Goal: Task Accomplishment & Management: Manage account settings

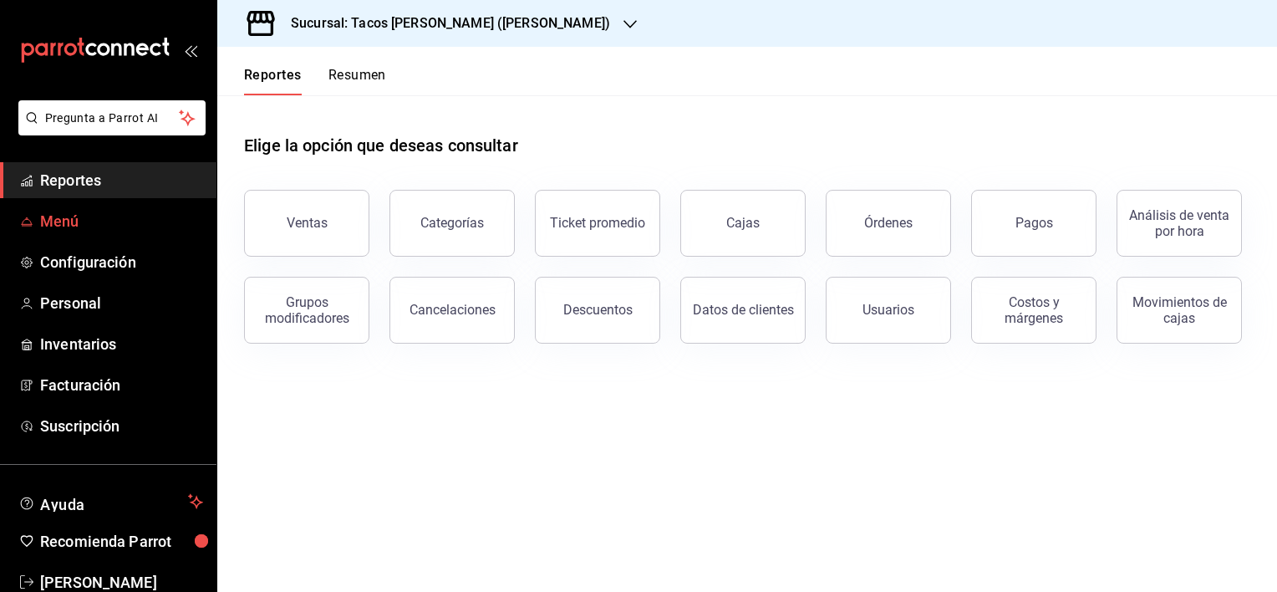
click at [47, 218] on span "Menú" at bounding box center [121, 221] width 163 height 23
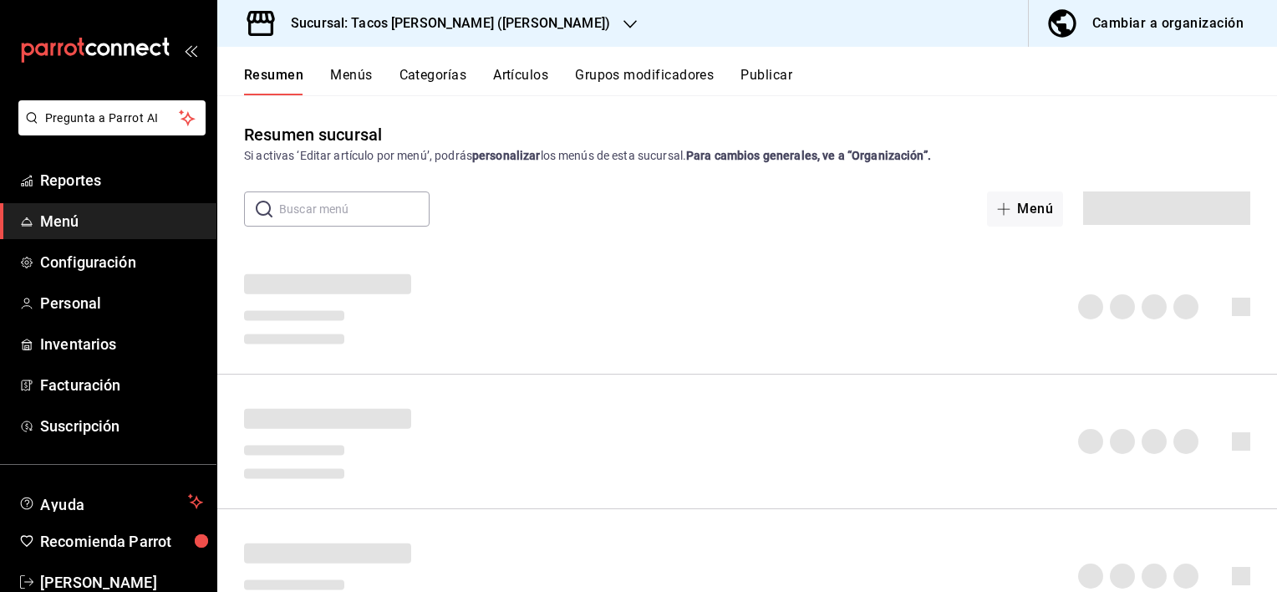
click at [1149, 33] on div "Cambiar a organización" at bounding box center [1167, 23] width 151 height 23
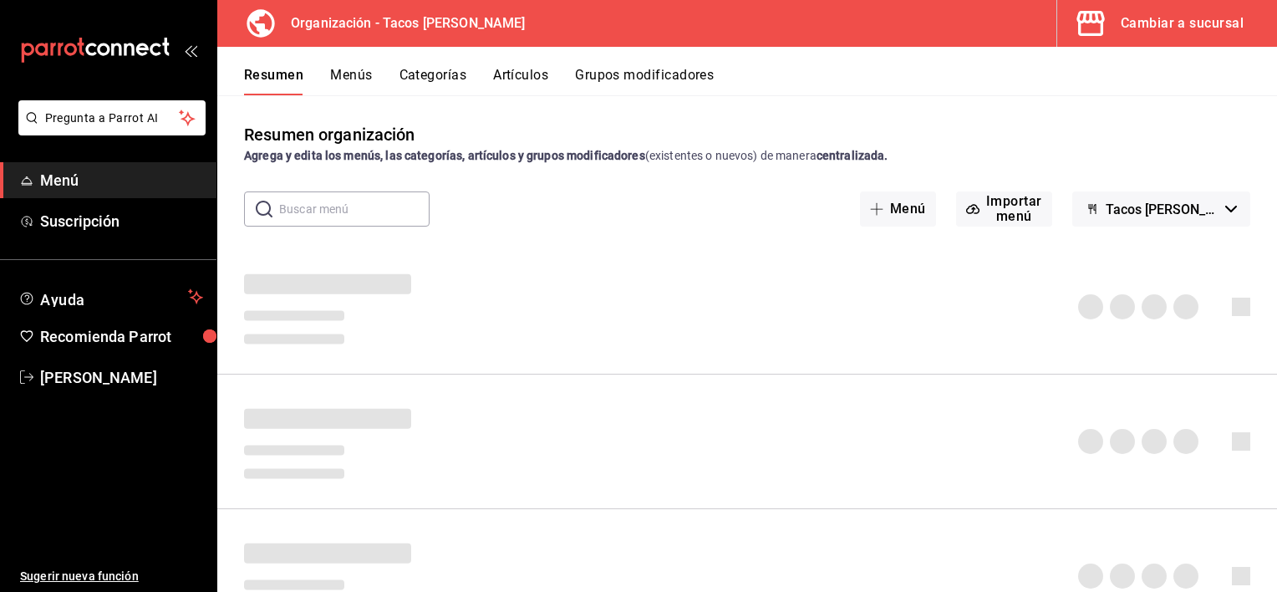
click at [521, 77] on button "Artículos" at bounding box center [520, 81] width 55 height 28
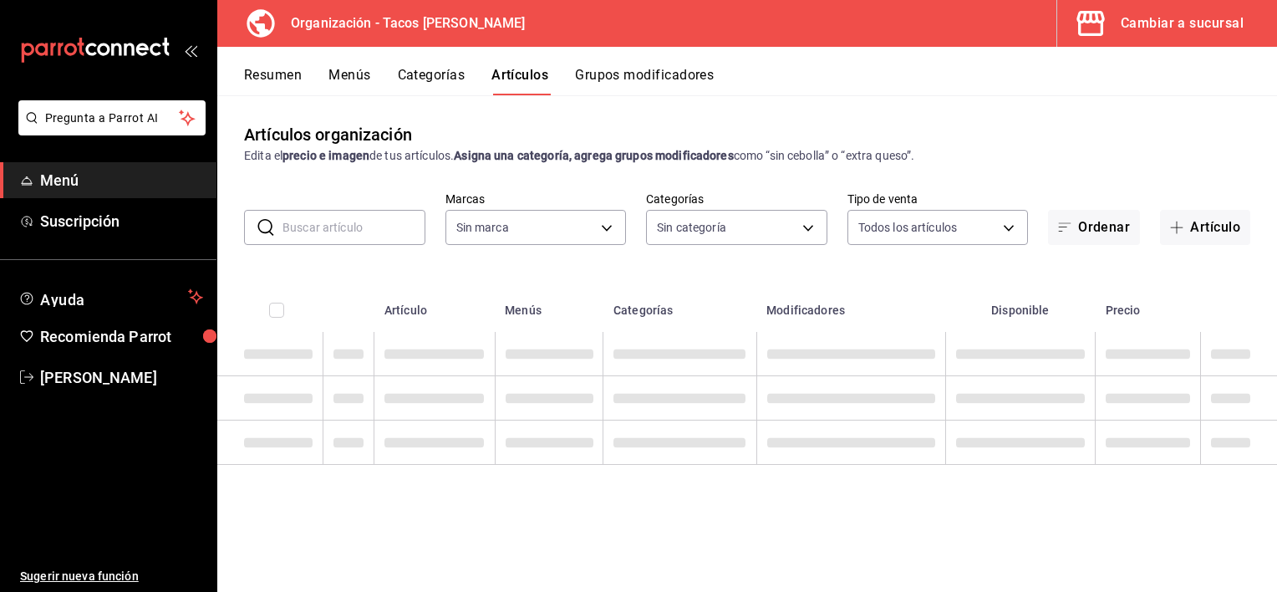
type input "a4306b4b-efe8-405a-a28c-1f0e8c934e06"
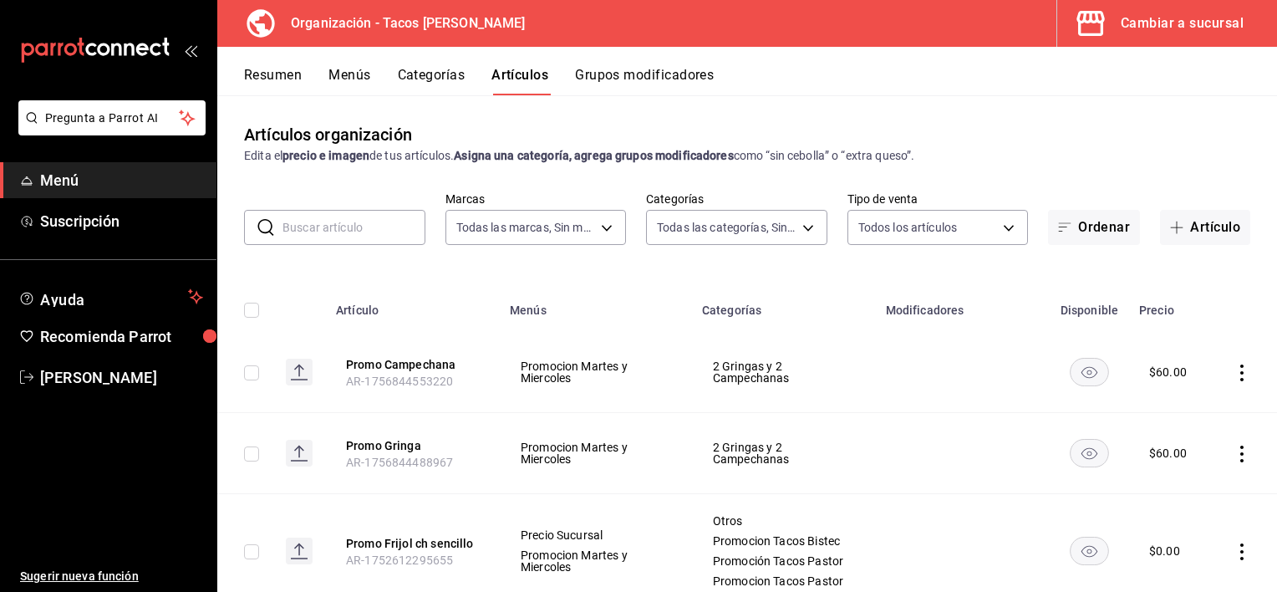
type input "d22a6c52-5071-401f-8aaa-a0863858fbbf,5fc86221-2332-41d6-9334-d6306fcc2f03,66086…"
click at [421, 78] on button "Categorías" at bounding box center [432, 81] width 68 height 28
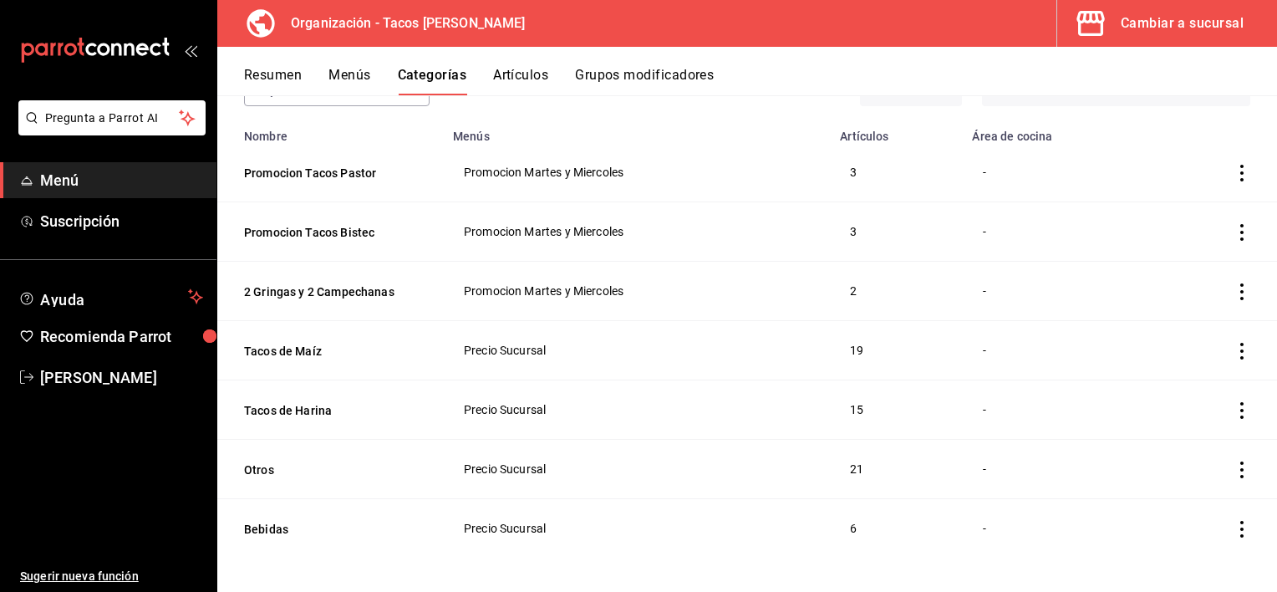
scroll to position [126, 0]
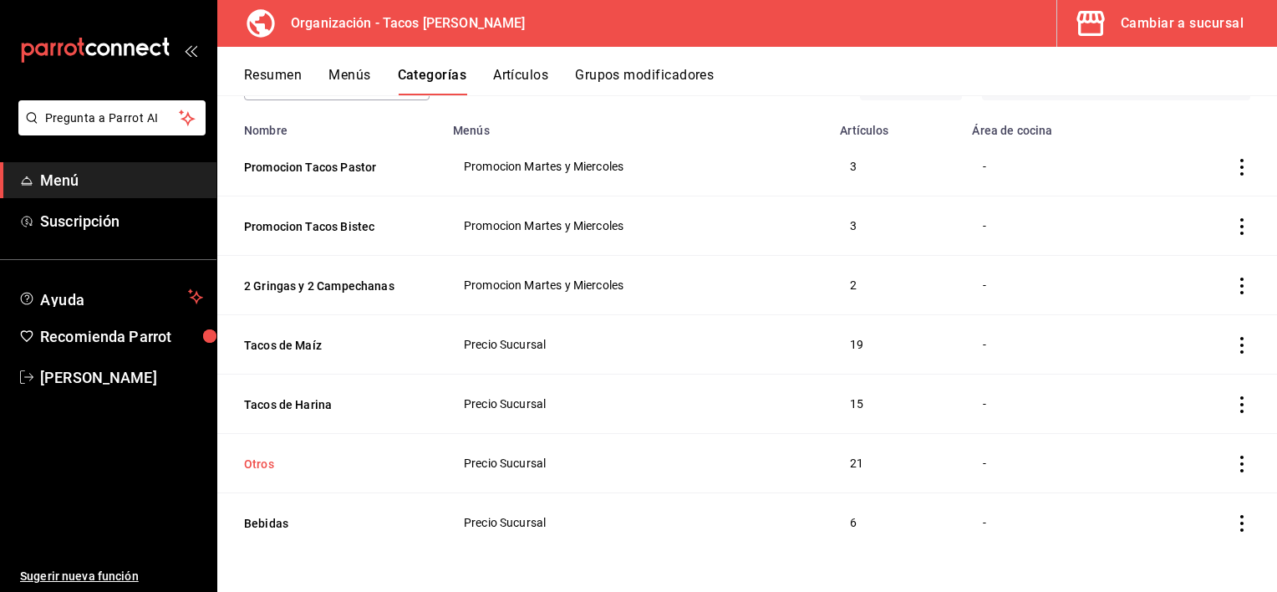
click at [254, 456] on button "Otros" at bounding box center [327, 463] width 167 height 17
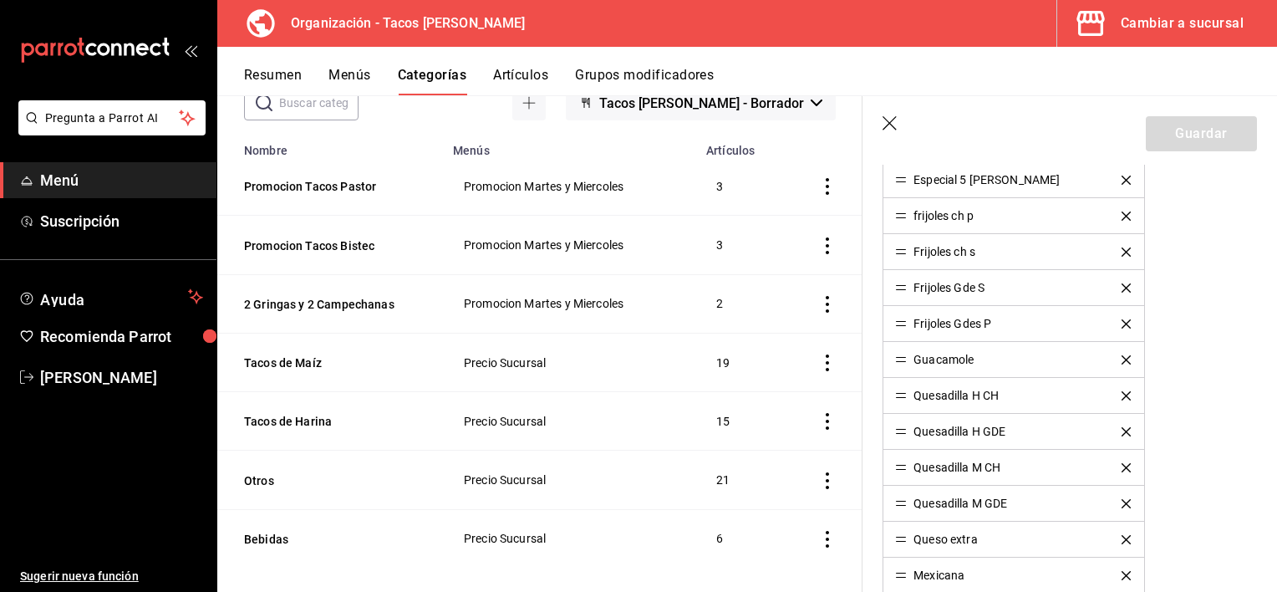
scroll to position [752, 0]
click at [537, 74] on button "Artículos" at bounding box center [520, 81] width 55 height 28
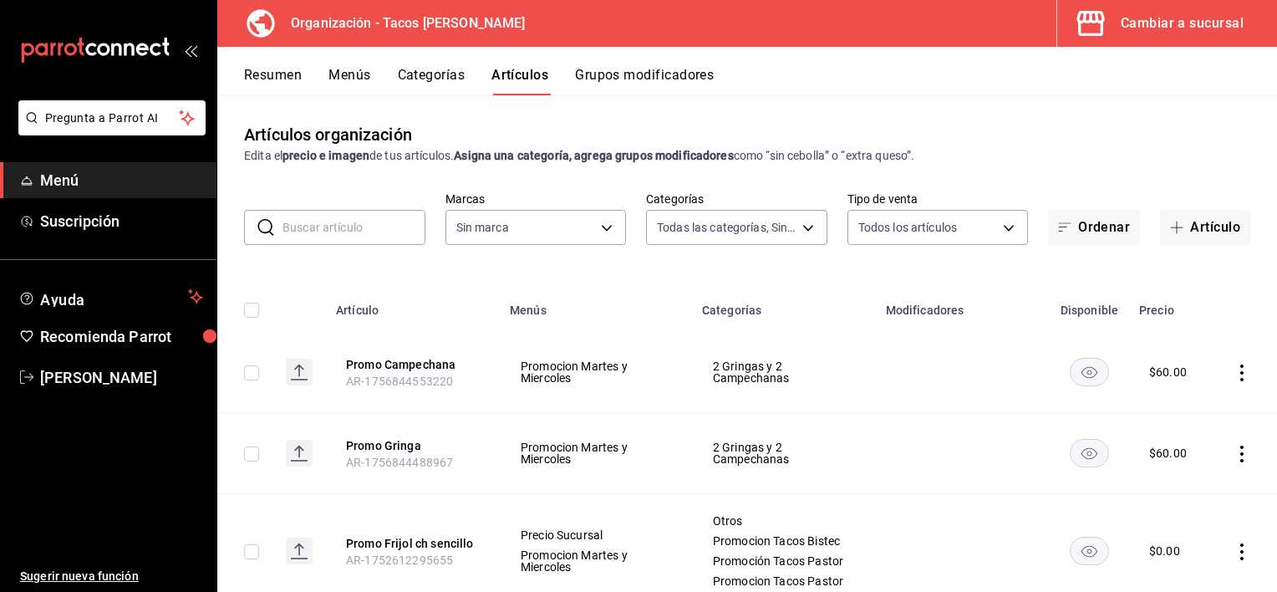
type input "d22a6c52-5071-401f-8aaa-a0863858fbbf,5fc86221-2332-41d6-9334-d6306fcc2f03,66086…"
type input "a4306b4b-efe8-405a-a28c-1f0e8c934e06"
click at [1188, 231] on button "Artículo" at bounding box center [1205, 227] width 90 height 35
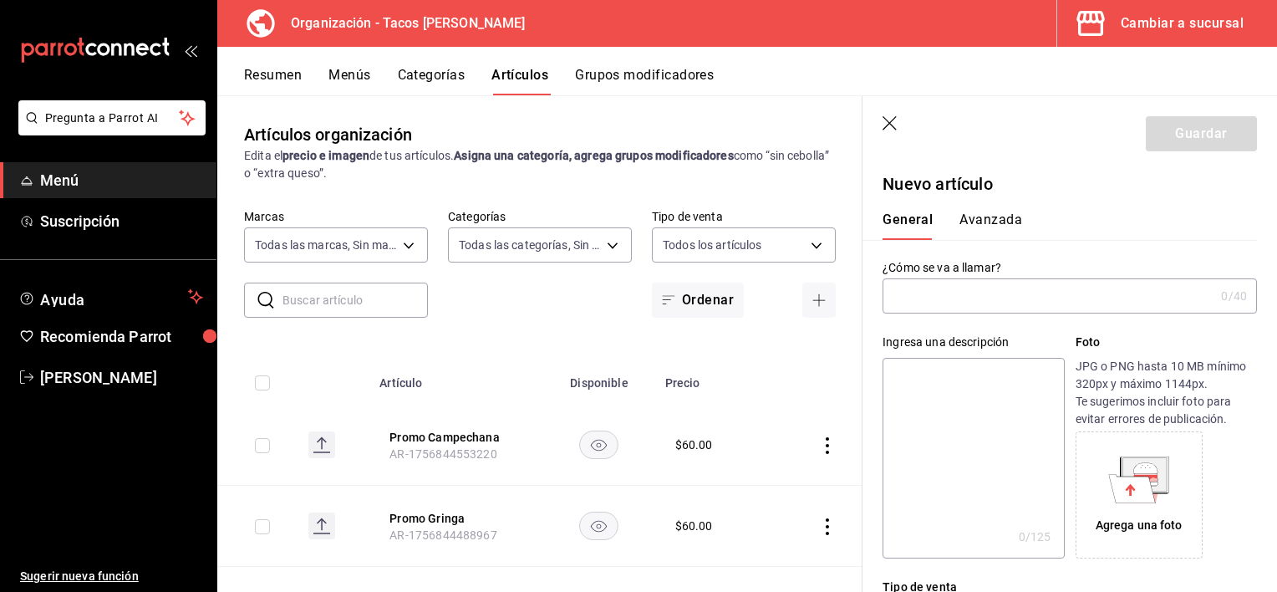
click at [963, 301] on input "text" at bounding box center [1048, 295] width 332 height 33
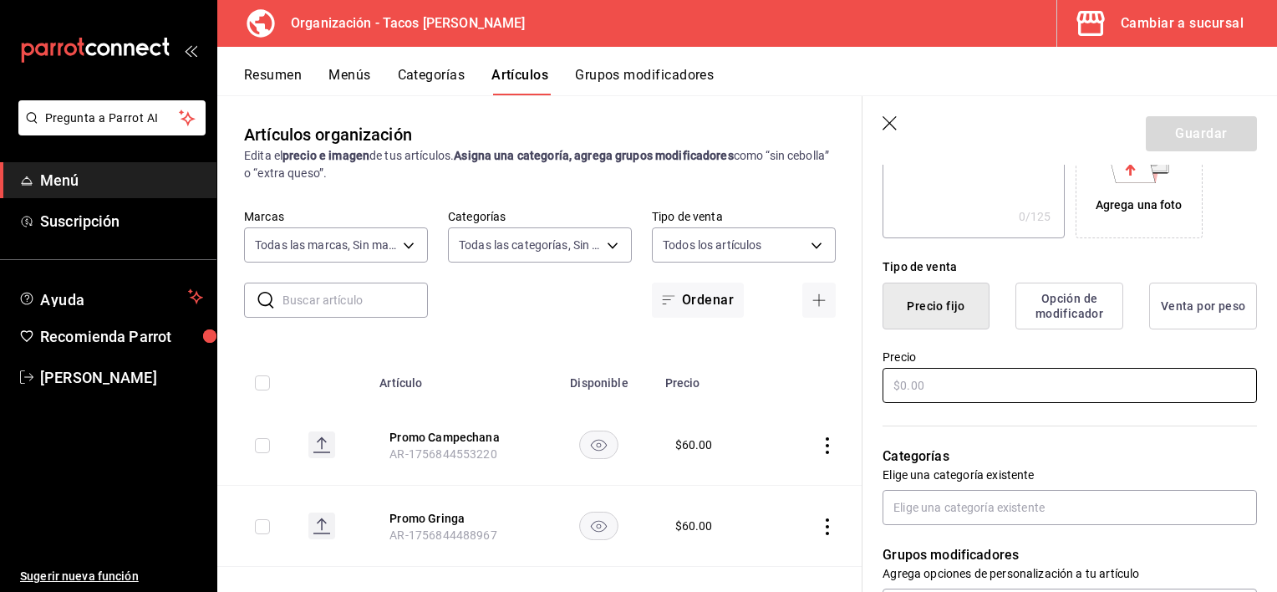
scroll to position [334, 0]
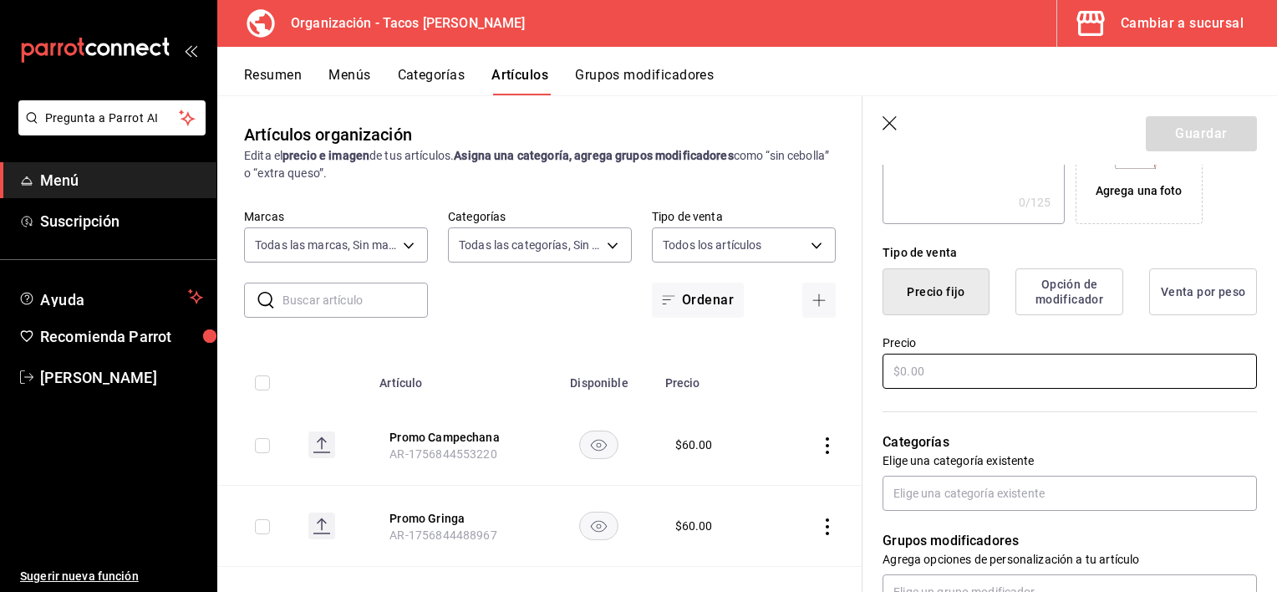
type input "Aguacate extra Taco"
click at [964, 368] on input "text" at bounding box center [1069, 370] width 374 height 35
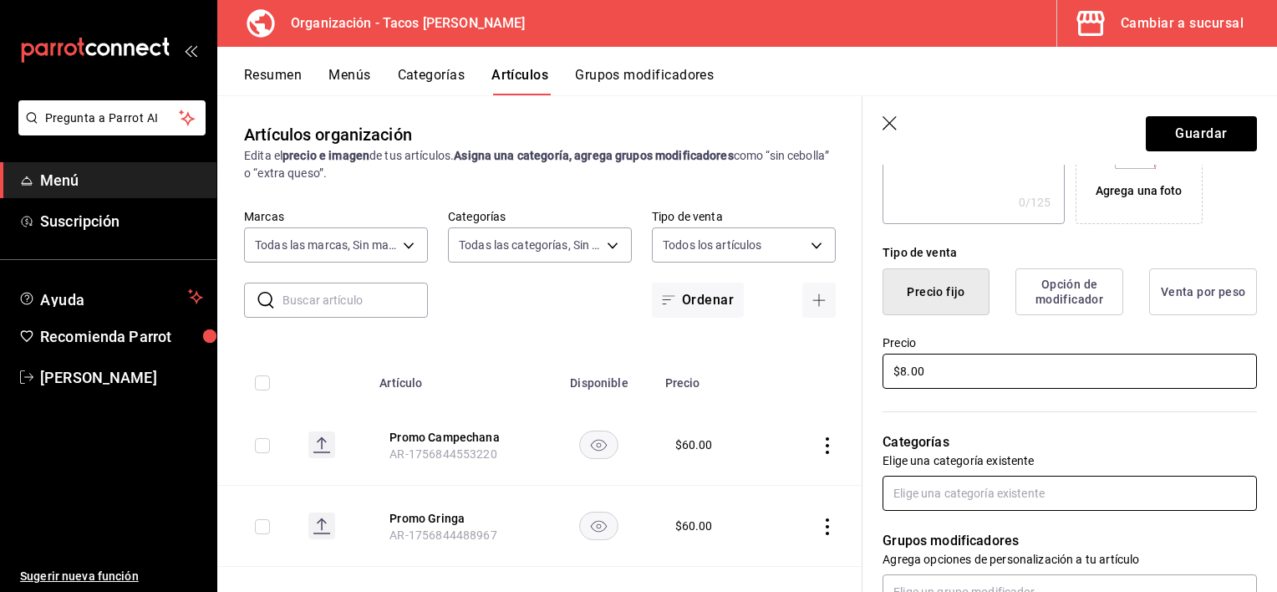
type input "$8.00"
click at [1114, 493] on input "text" at bounding box center [1069, 492] width 374 height 35
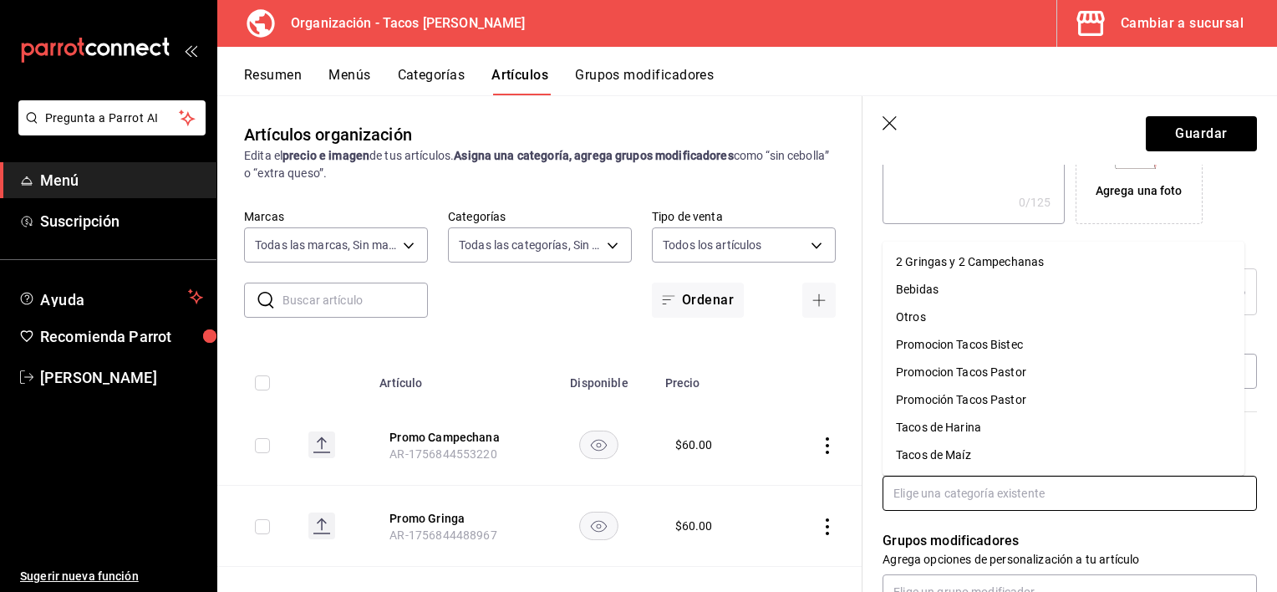
click at [926, 318] on li "Otros" at bounding box center [1063, 317] width 362 height 28
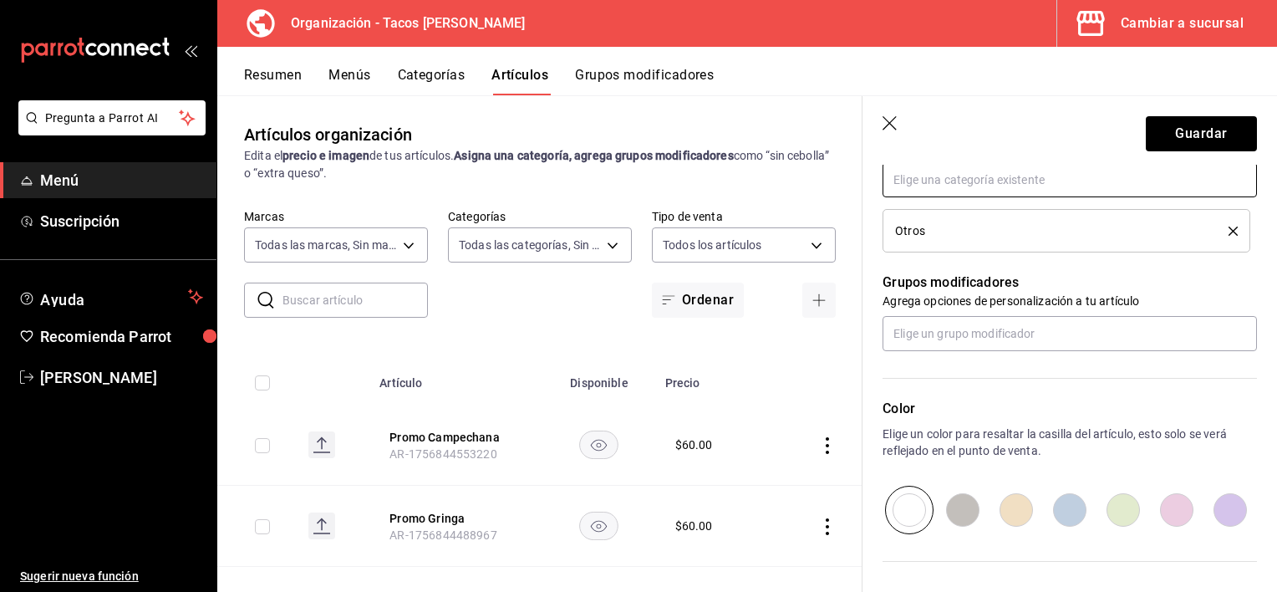
scroll to position [668, 0]
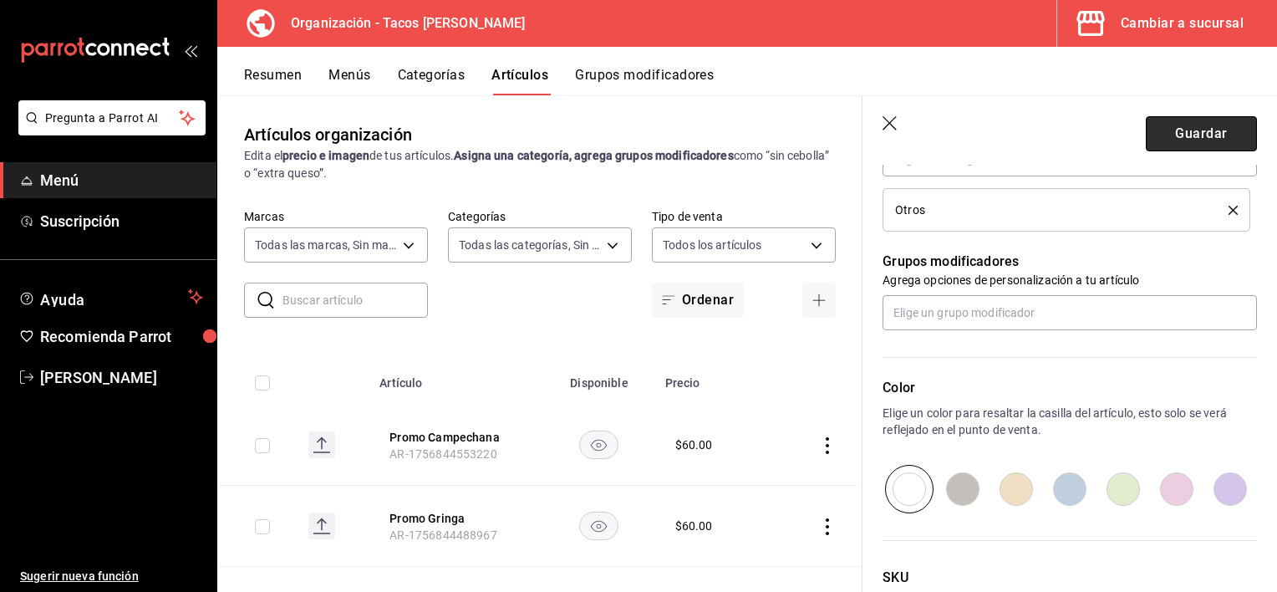
click at [1207, 135] on button "Guardar" at bounding box center [1201, 133] width 111 height 35
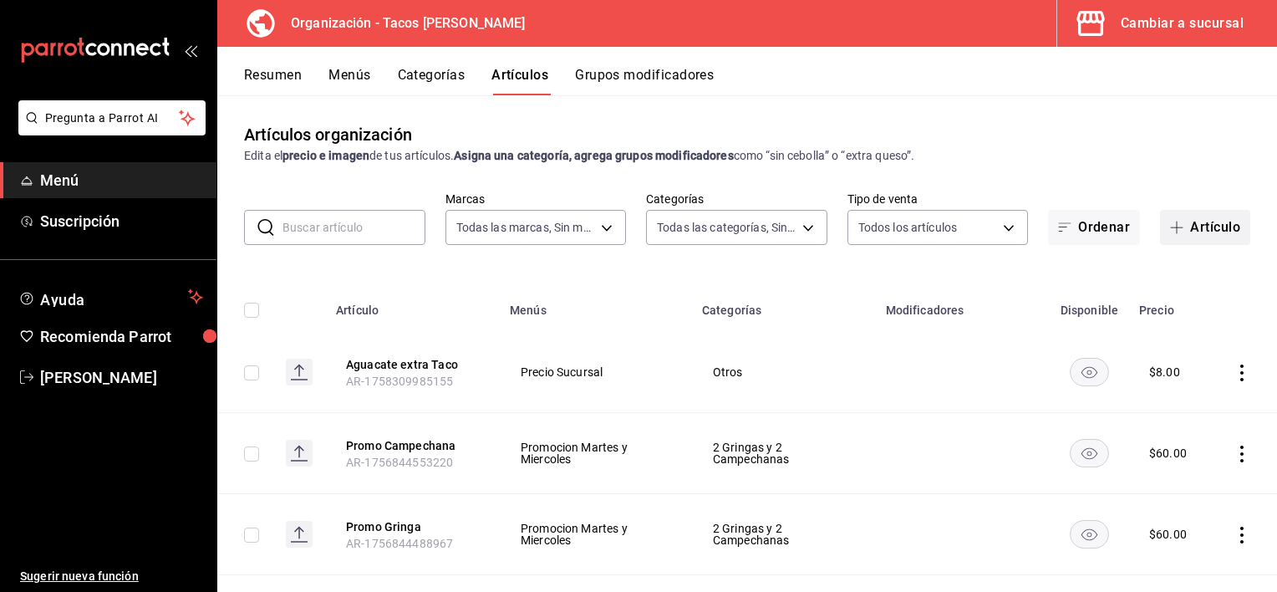
click at [1180, 240] on button "Artículo" at bounding box center [1205, 227] width 90 height 35
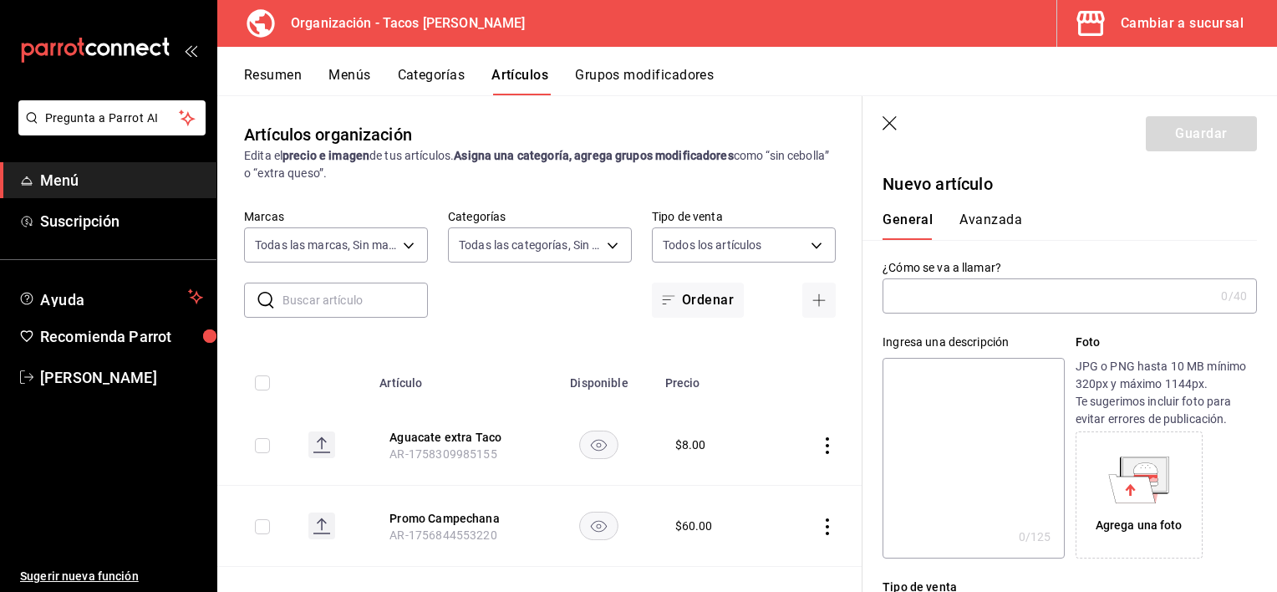
click at [950, 292] on input "text" at bounding box center [1048, 295] width 332 height 33
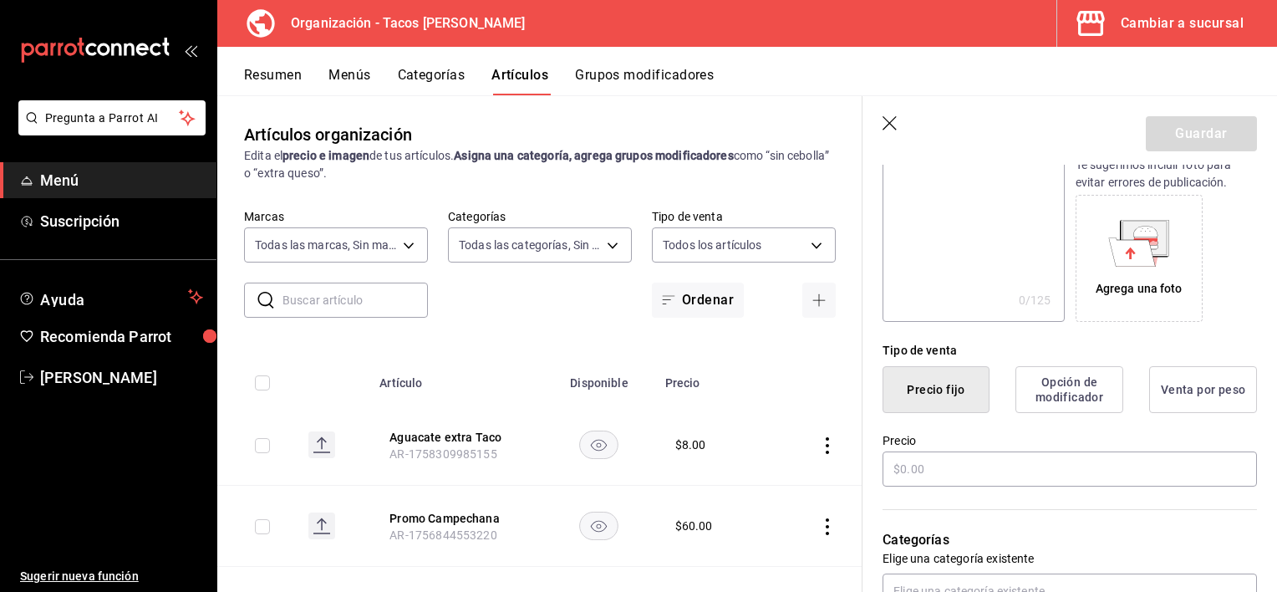
scroll to position [251, 0]
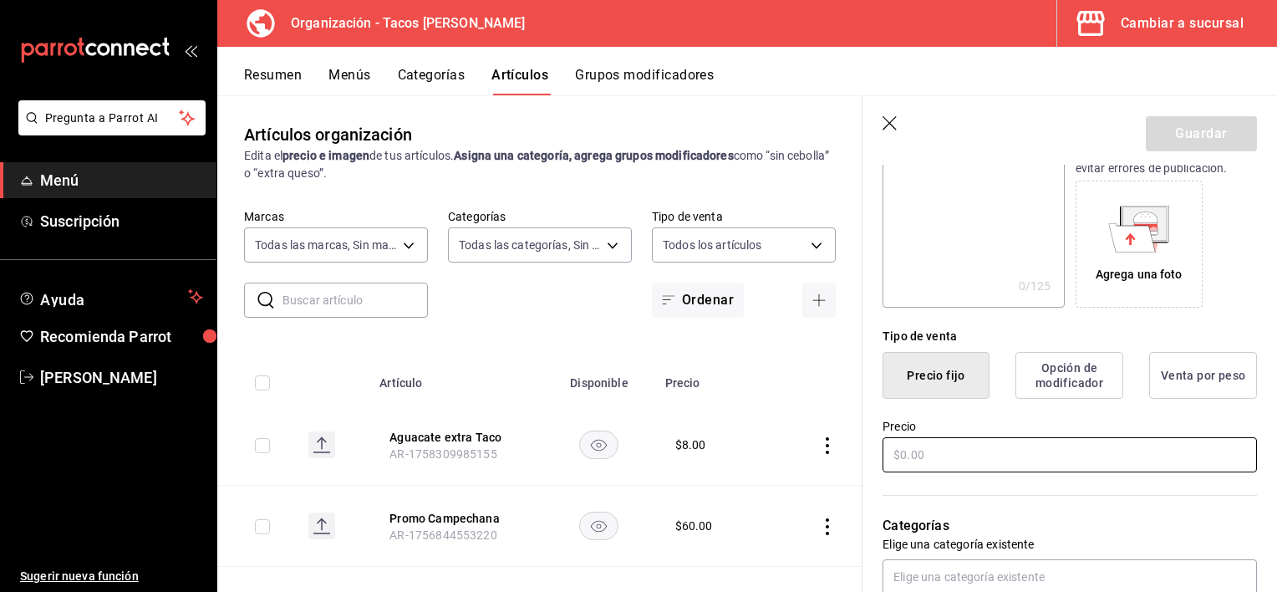
type input "Aguacate extra Pirata, Campechana, [PERSON_NAME]"
click at [917, 455] on input "text" at bounding box center [1069, 454] width 374 height 35
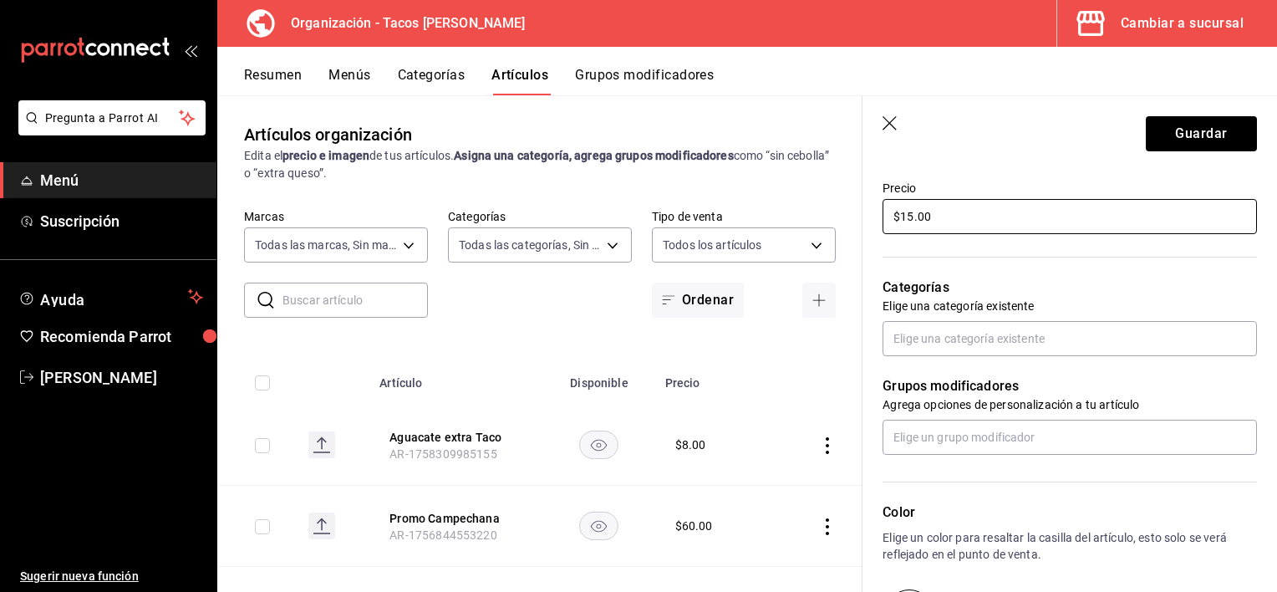
scroll to position [501, 0]
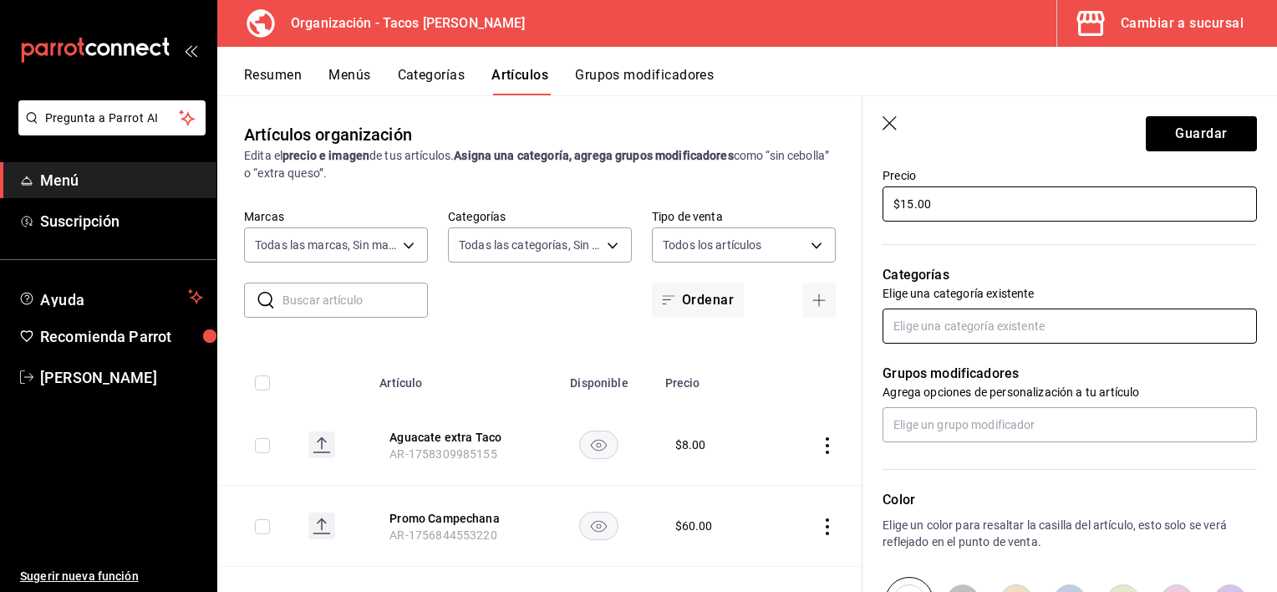
type input "$15.00"
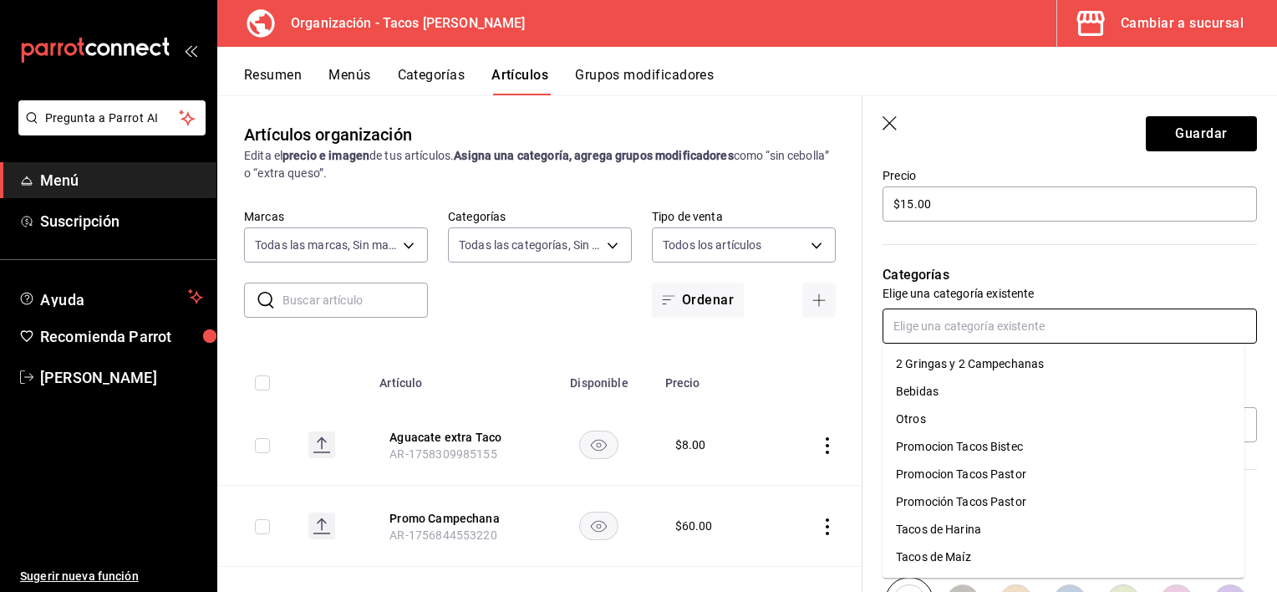
click at [1029, 323] on input "text" at bounding box center [1069, 325] width 374 height 35
click at [916, 405] on li "Otros" at bounding box center [1063, 419] width 362 height 28
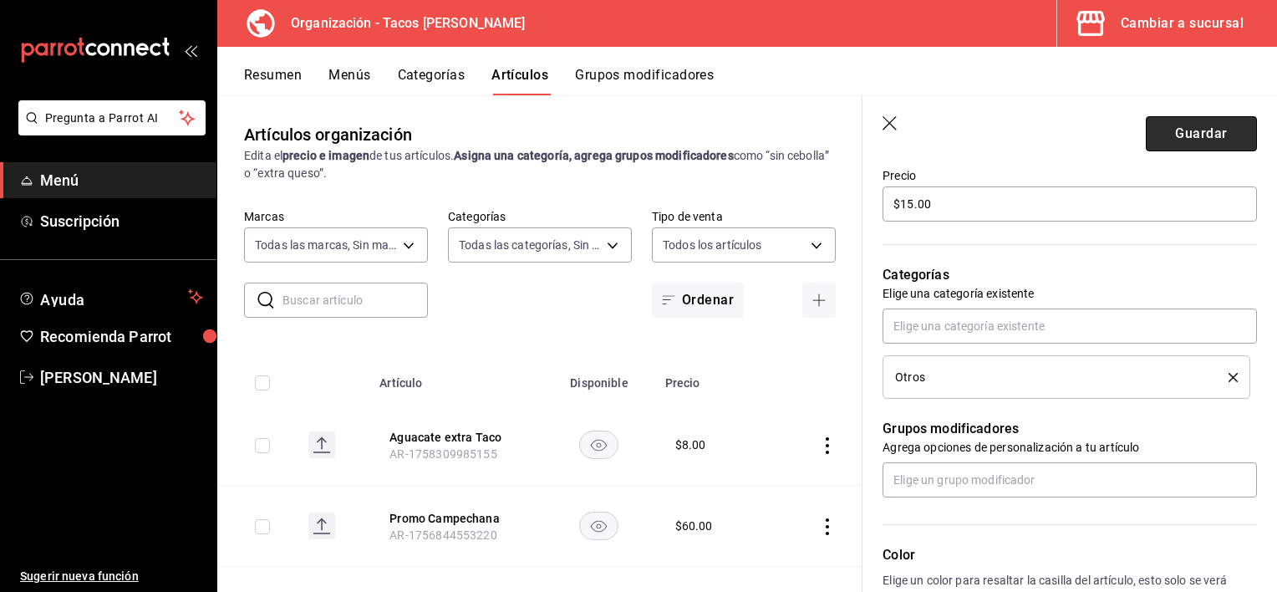
click at [1177, 128] on button "Guardar" at bounding box center [1201, 133] width 111 height 35
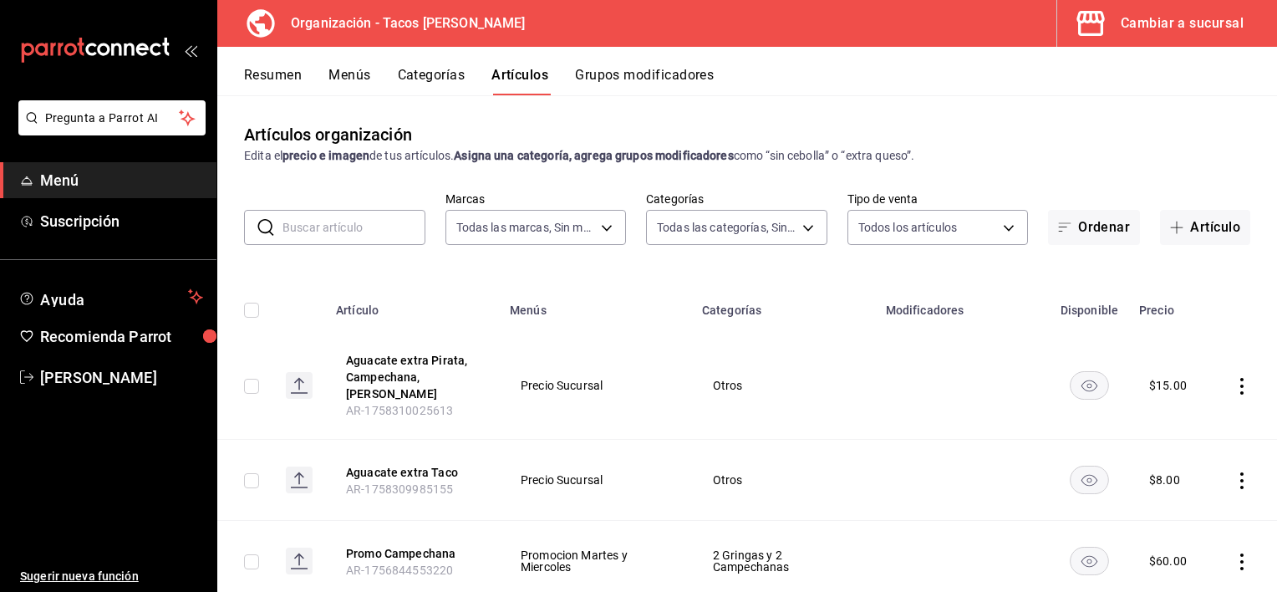
click at [443, 77] on button "Categorías" at bounding box center [432, 81] width 68 height 28
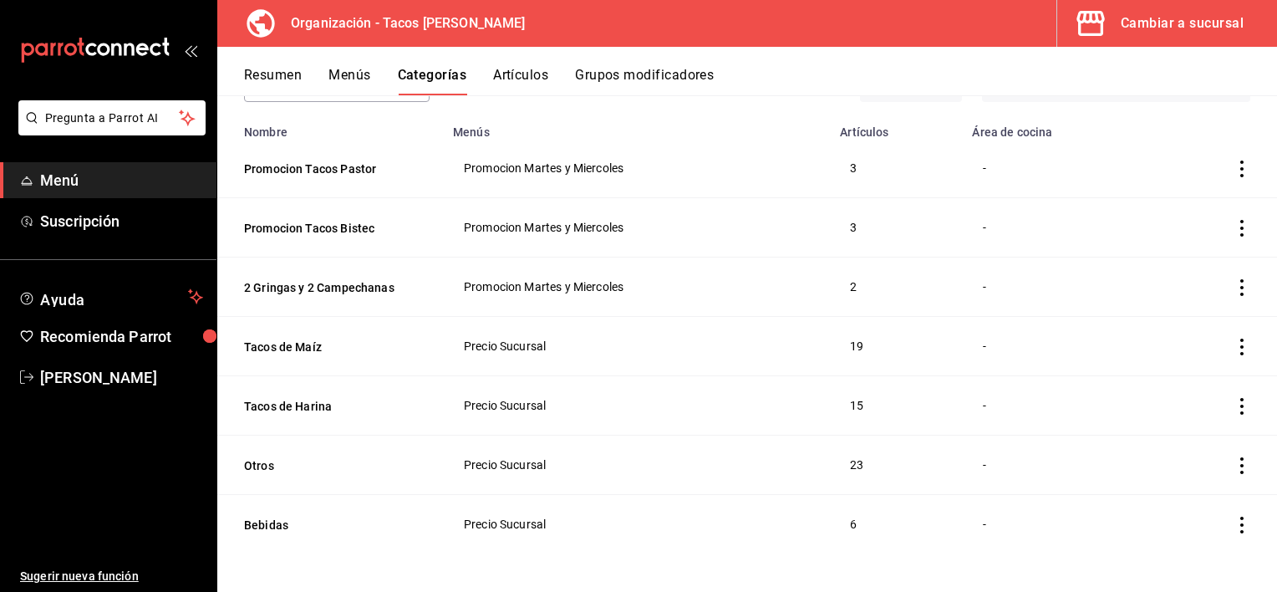
scroll to position [126, 0]
click at [265, 460] on button "Otros" at bounding box center [327, 463] width 167 height 17
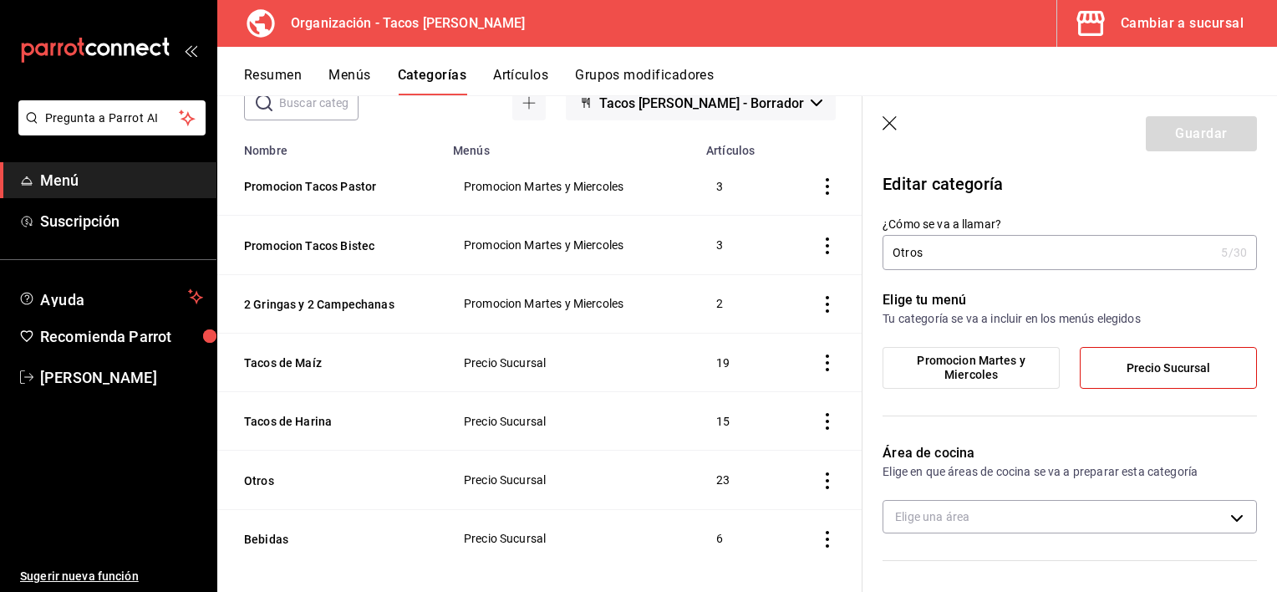
click at [364, 70] on button "Menús" at bounding box center [349, 81] width 42 height 28
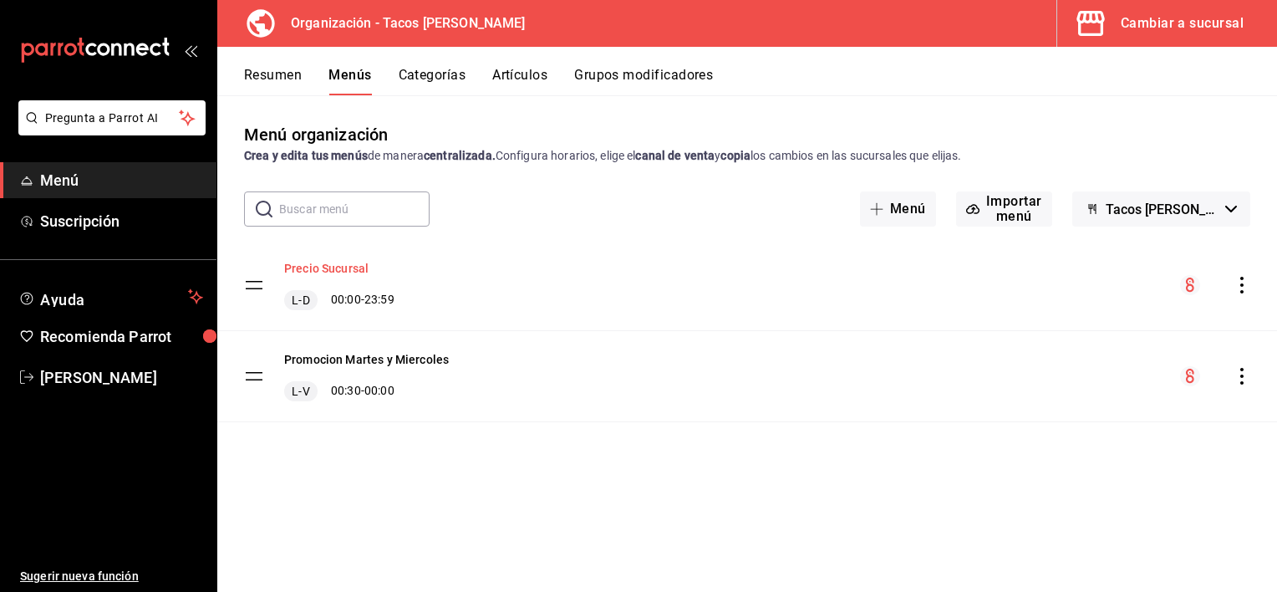
click at [349, 270] on button "Precio Sucursal" at bounding box center [326, 268] width 84 height 17
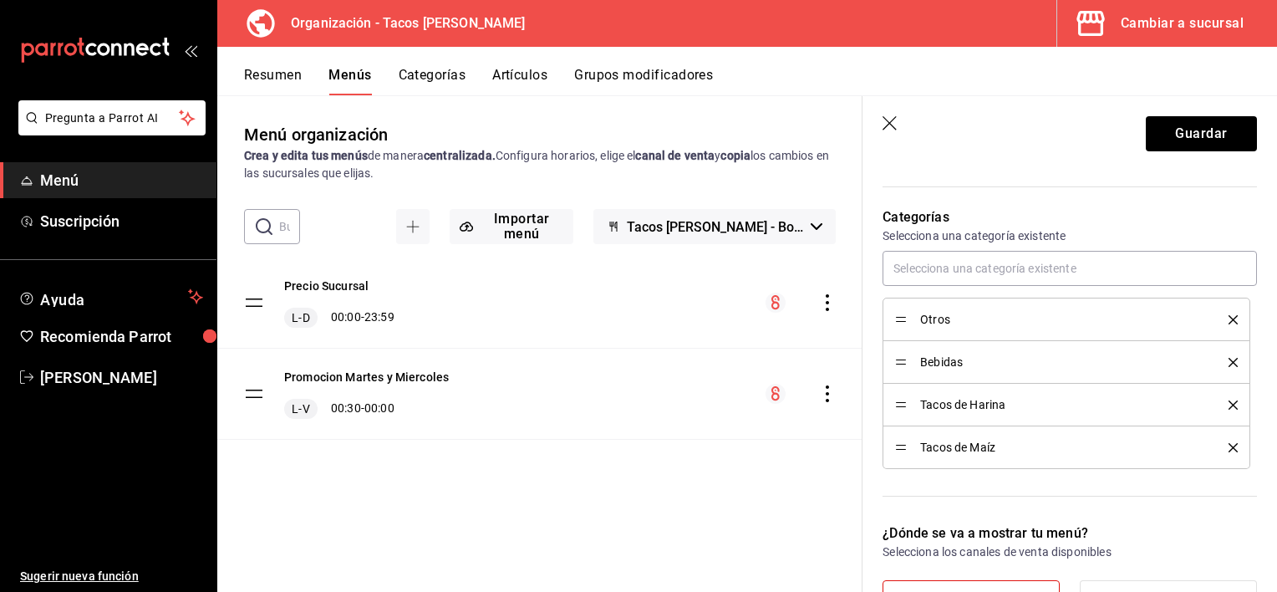
scroll to position [501, 0]
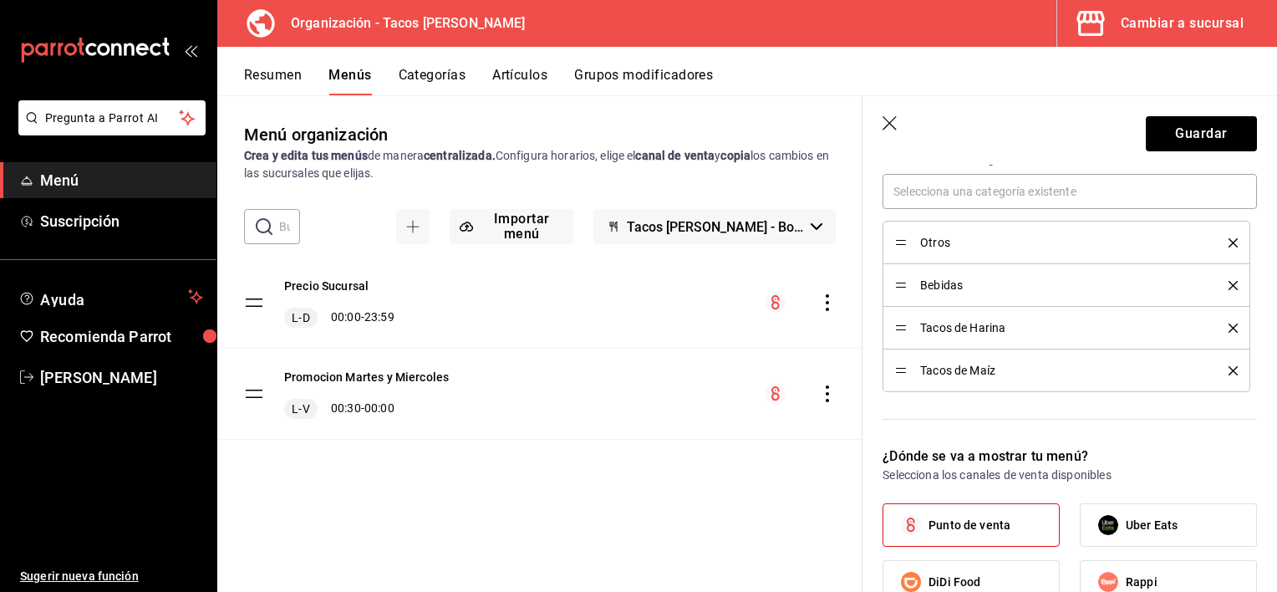
click at [946, 247] on span "Otros" at bounding box center [1061, 242] width 283 height 12
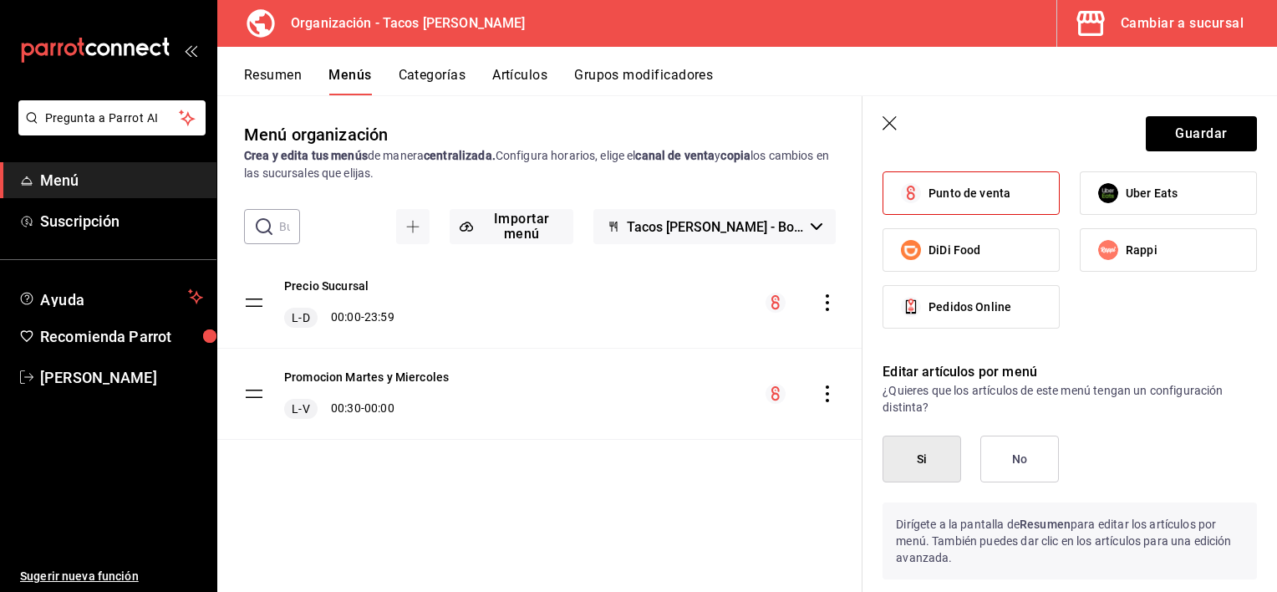
scroll to position [836, 0]
click at [353, 71] on button "Menús" at bounding box center [349, 81] width 43 height 28
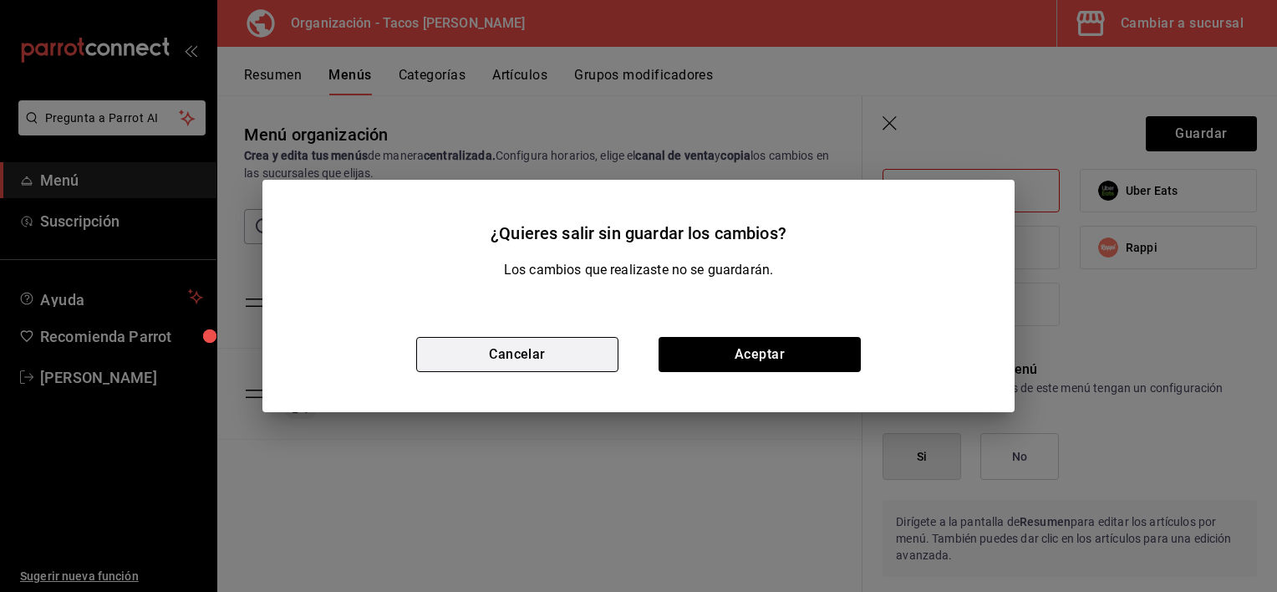
click at [545, 352] on button "Cancelar" at bounding box center [517, 354] width 202 height 35
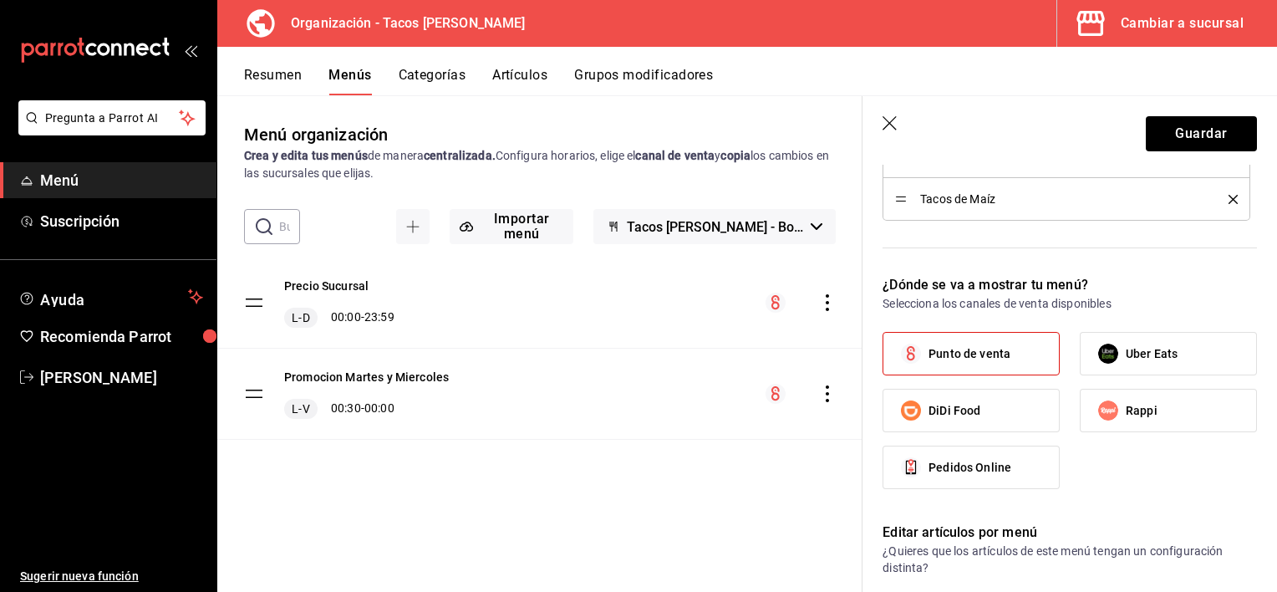
scroll to position [668, 0]
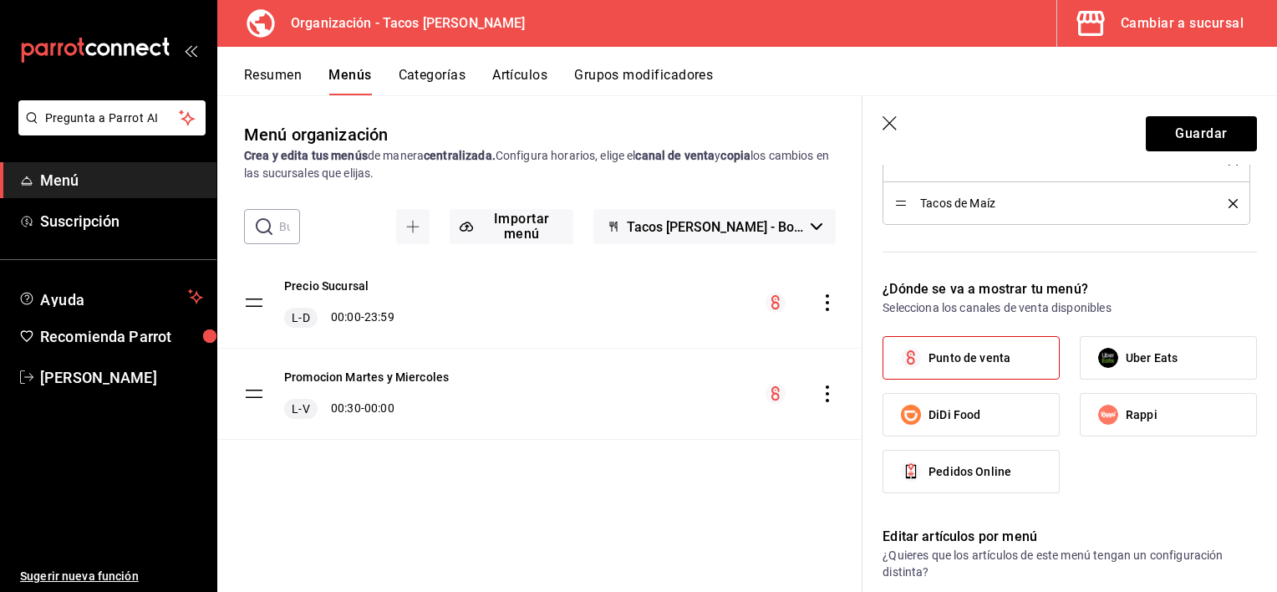
click at [894, 126] on icon "button" at bounding box center [890, 124] width 17 height 17
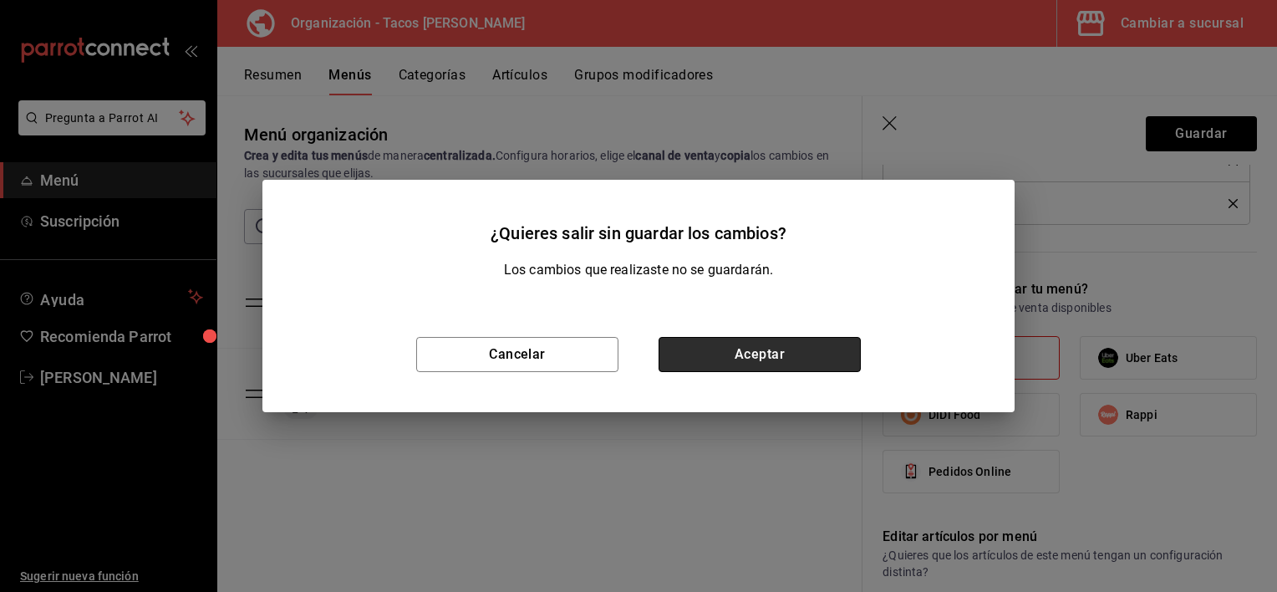
drag, startPoint x: 745, startPoint y: 356, endPoint x: 724, endPoint y: 364, distance: 21.7
click at [745, 356] on button "Aceptar" at bounding box center [759, 354] width 202 height 35
checkbox input "false"
type input "1758310122483"
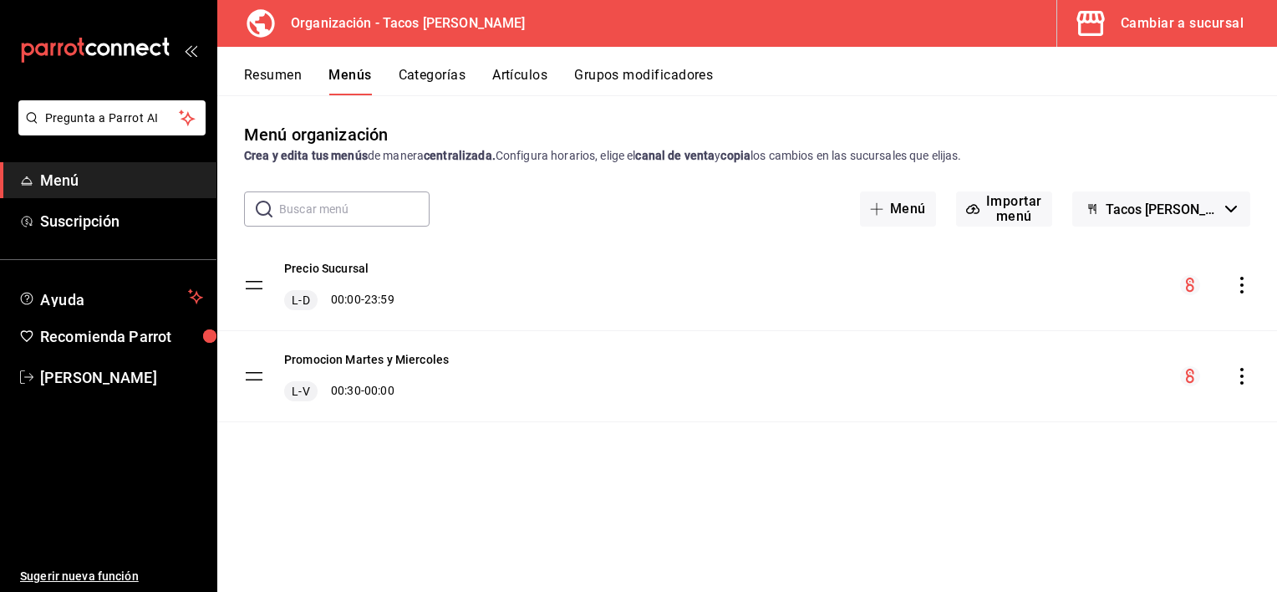
click at [1228, 208] on icon "button" at bounding box center [1231, 209] width 12 height 7
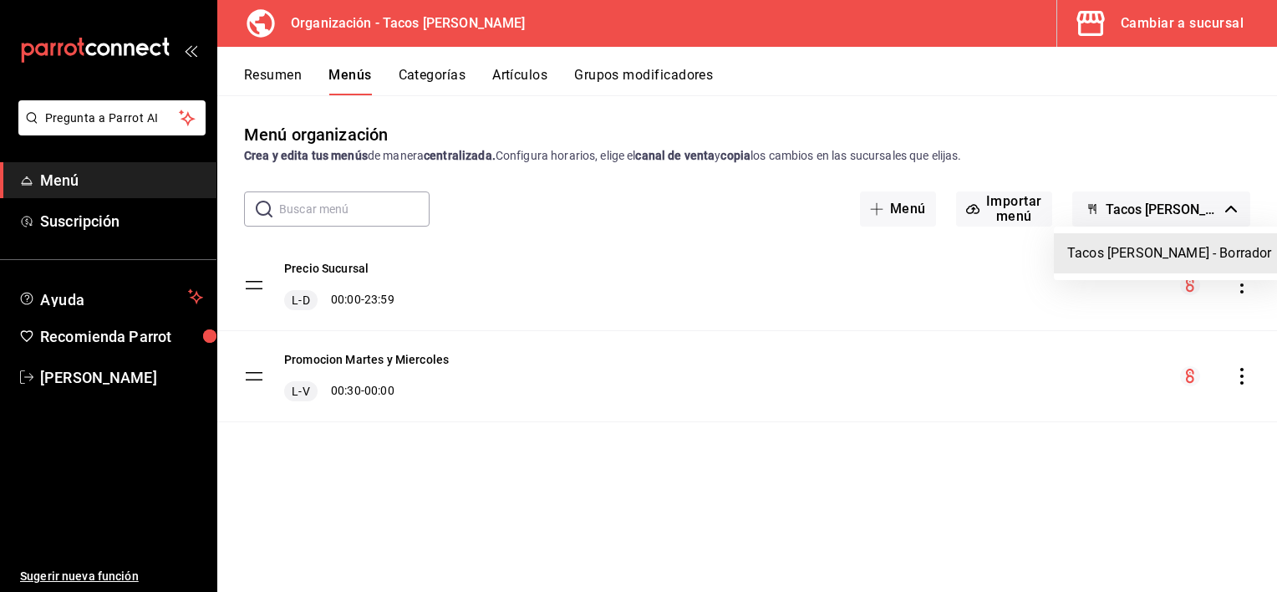
click at [1228, 208] on div at bounding box center [638, 296] width 1277 height 592
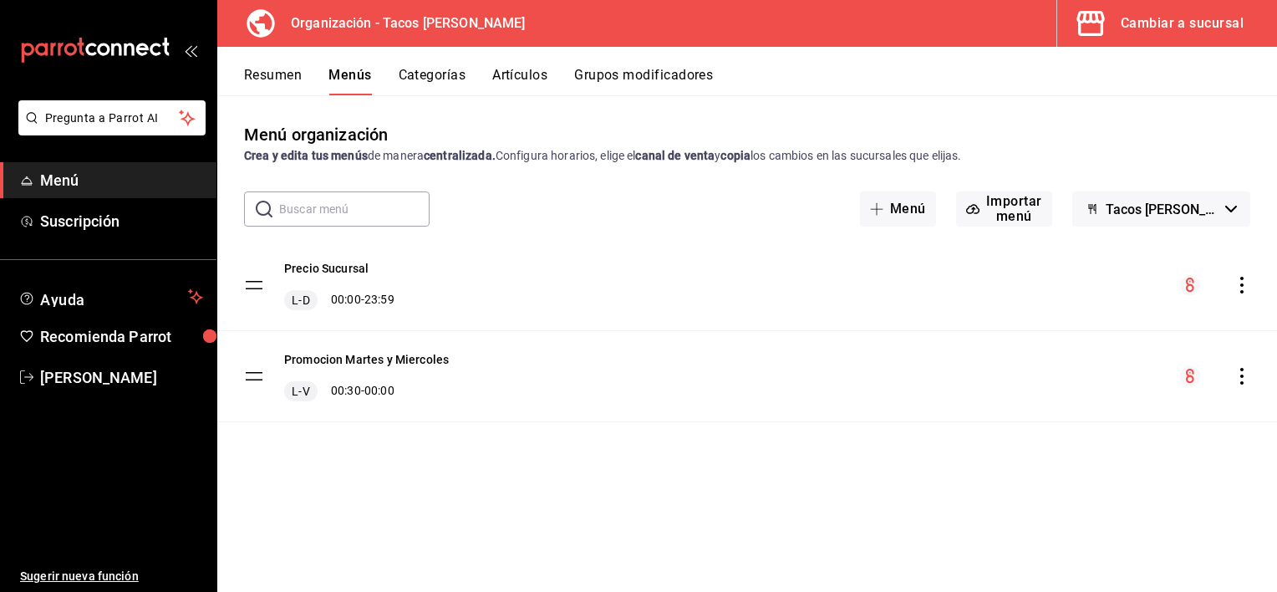
click at [1237, 281] on icon "actions" at bounding box center [1241, 285] width 17 height 17
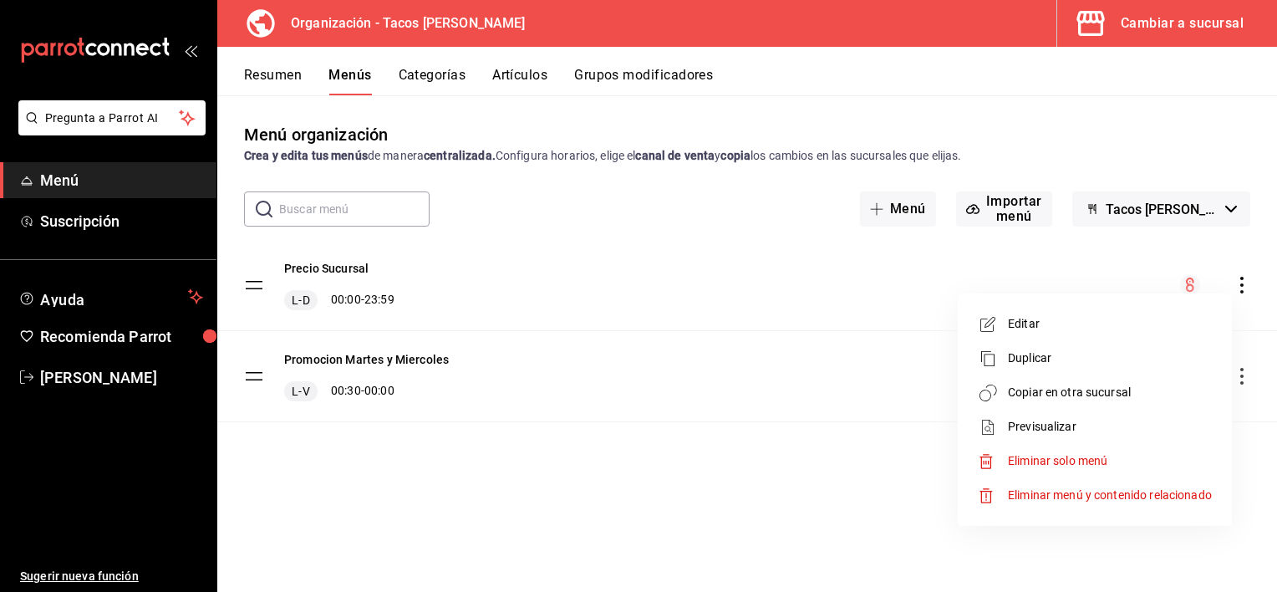
click at [1143, 415] on li "Previsualizar" at bounding box center [1094, 426] width 261 height 34
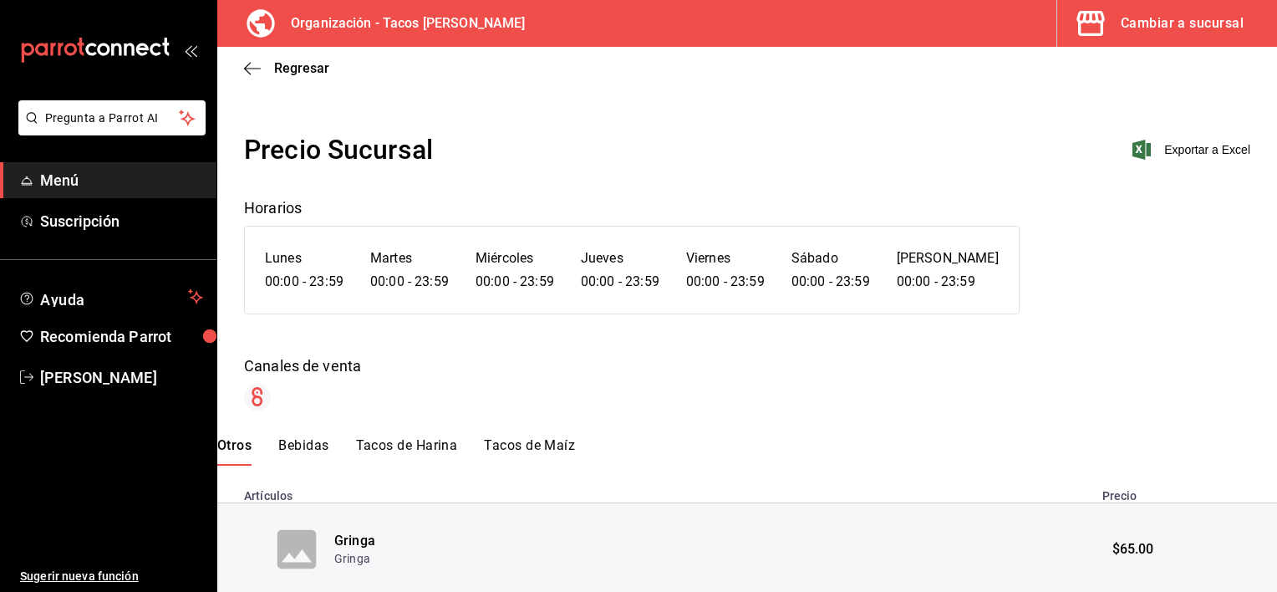
click at [243, 65] on div "Regresar" at bounding box center [747, 68] width 1060 height 43
click at [254, 64] on icon "button" at bounding box center [252, 68] width 17 height 15
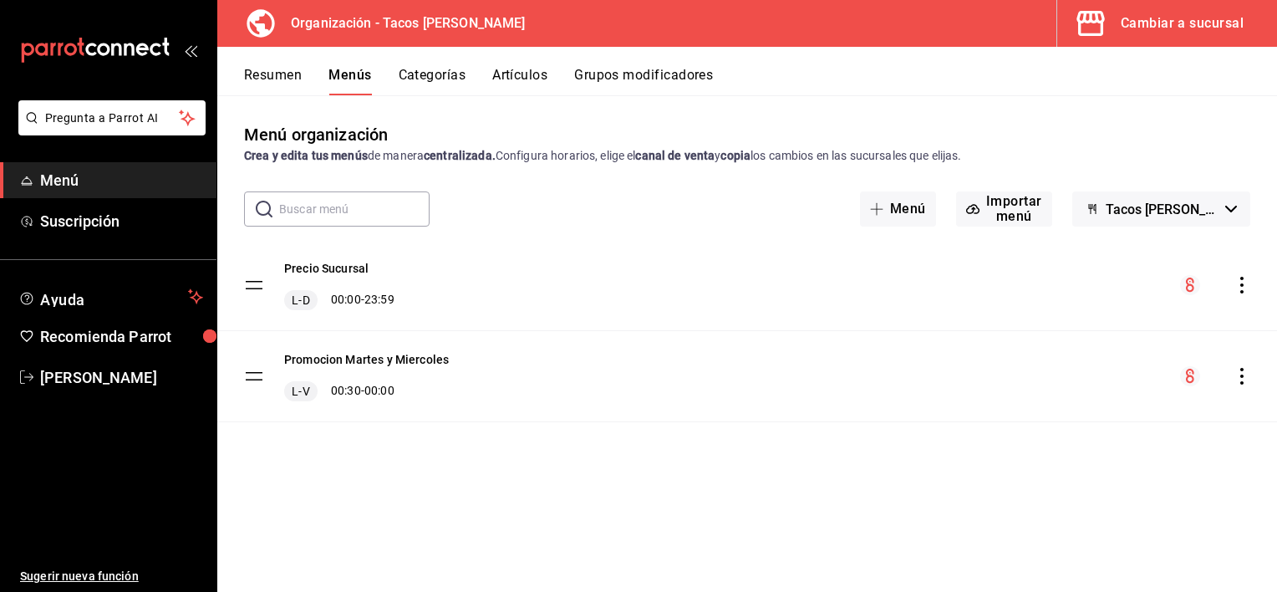
click at [1237, 282] on icon "actions" at bounding box center [1241, 285] width 17 height 17
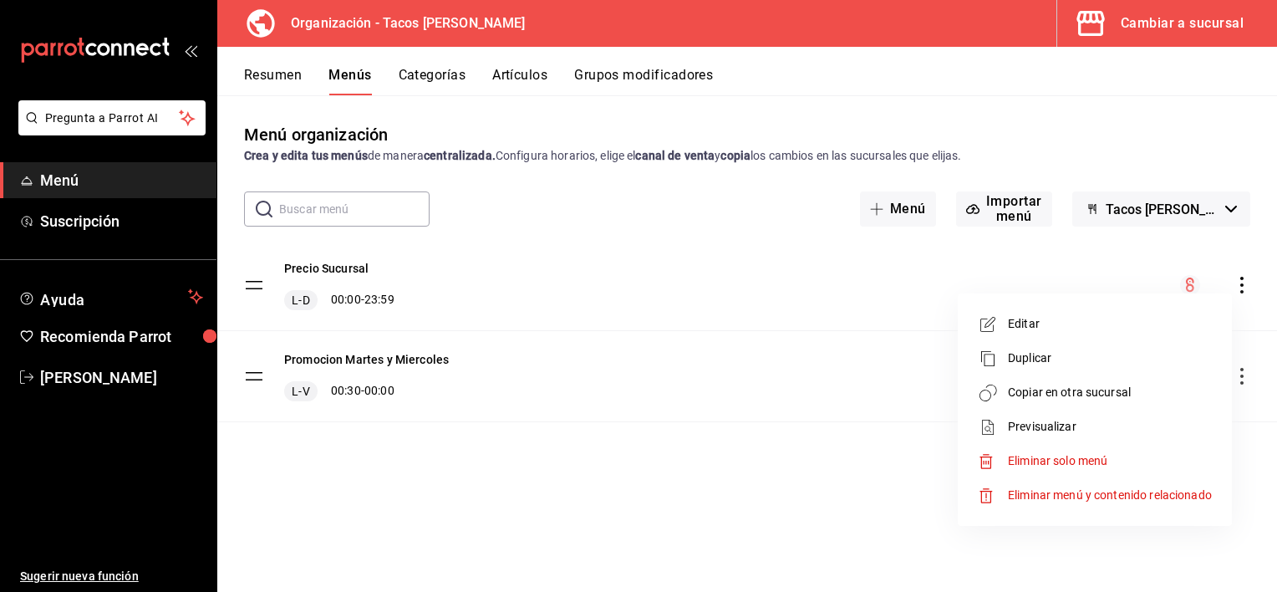
click at [1049, 389] on span "Copiar en otra sucursal" at bounding box center [1110, 393] width 204 height 18
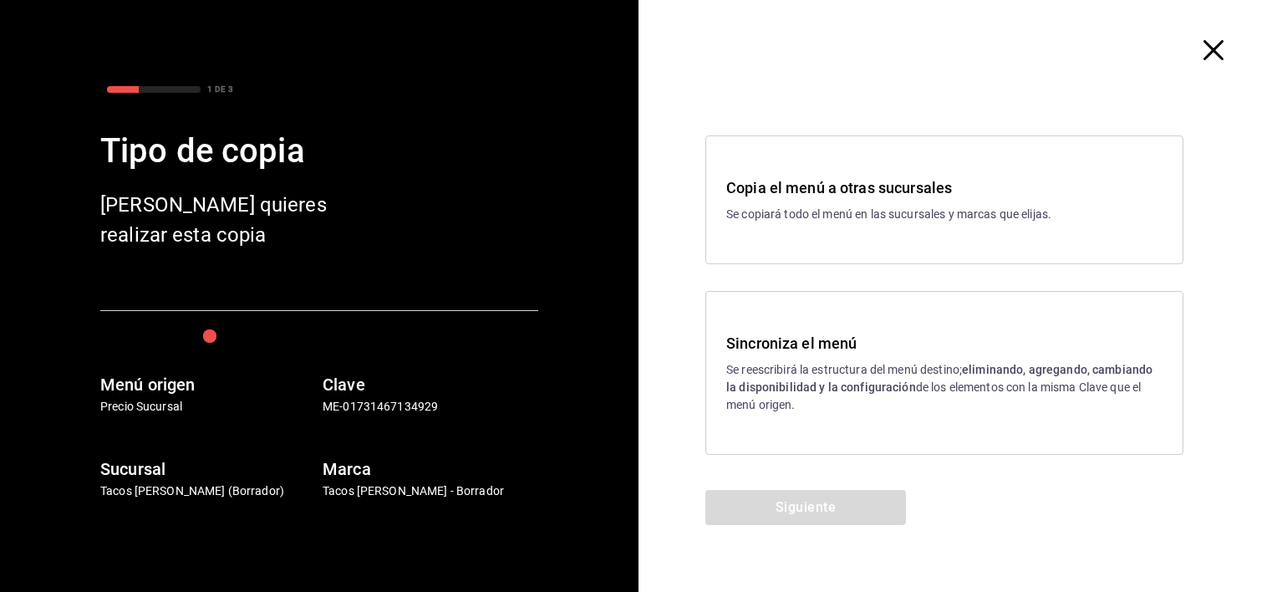
click at [801, 338] on h3 "Sincroniza el menú" at bounding box center [944, 343] width 436 height 23
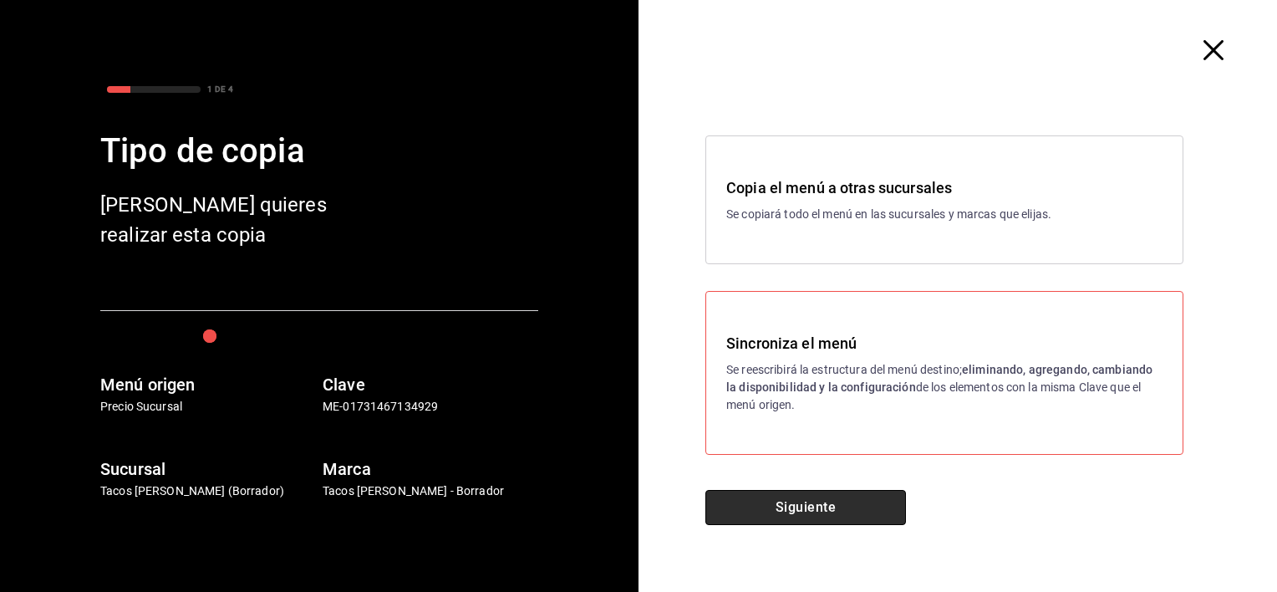
click at [846, 521] on button "Siguiente" at bounding box center [805, 507] width 201 height 35
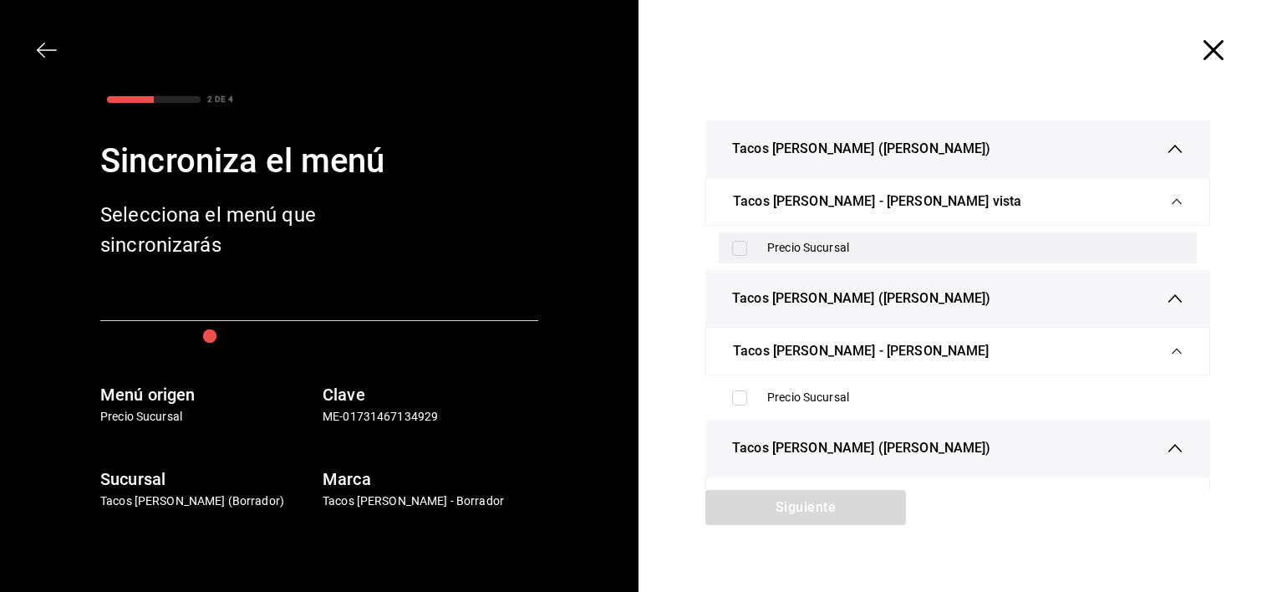
click at [732, 242] on input "checkbox" at bounding box center [739, 248] width 15 height 15
checkbox input "true"
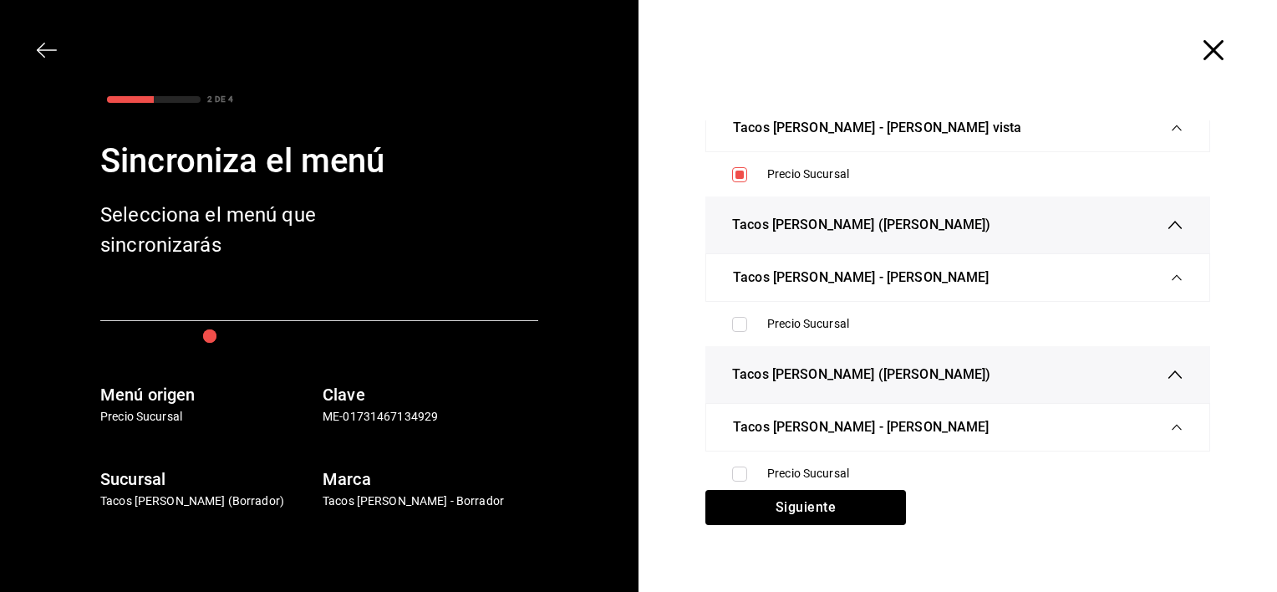
scroll to position [77, 0]
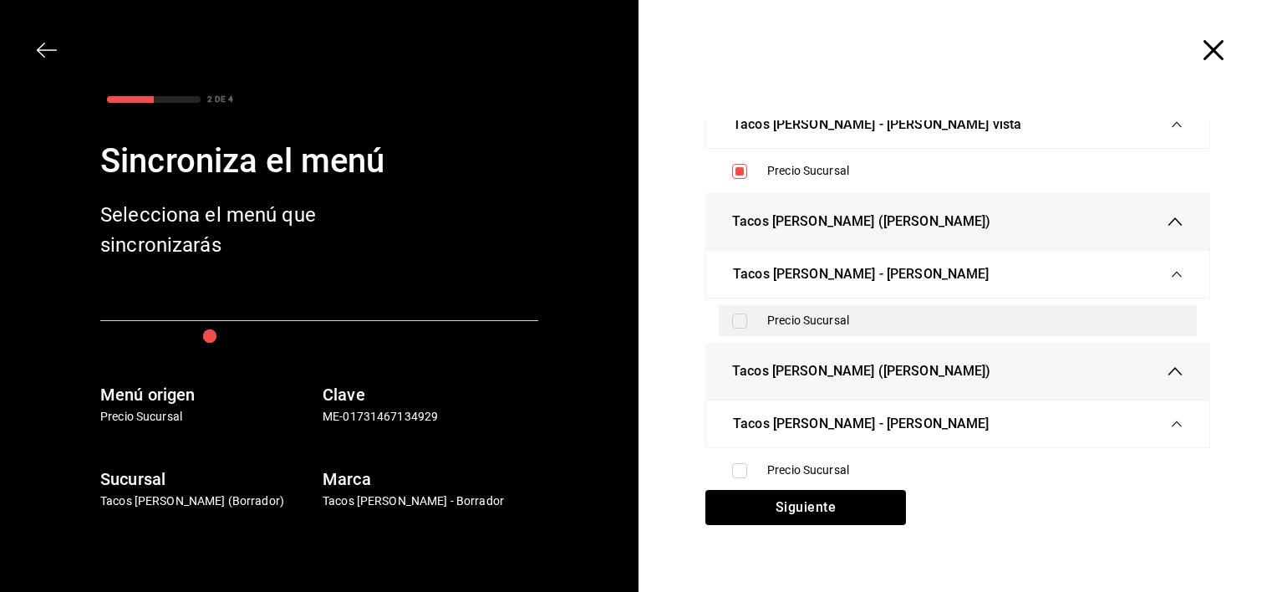
click at [734, 318] on input "checkbox" at bounding box center [739, 320] width 15 height 15
checkbox input "true"
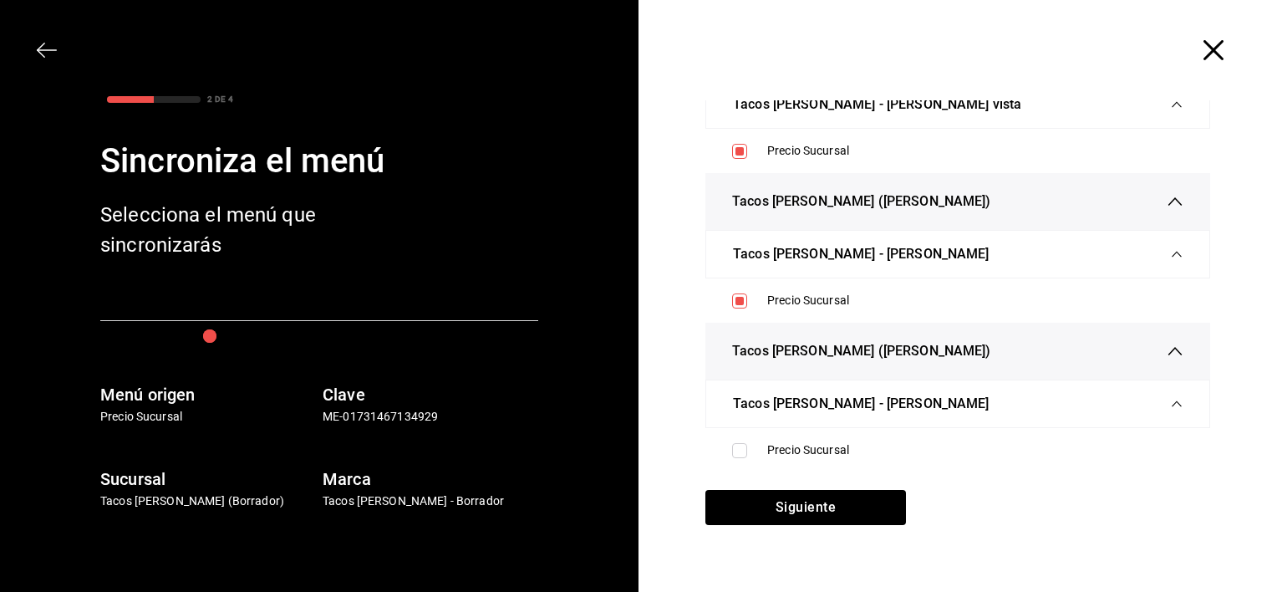
scroll to position [20, 0]
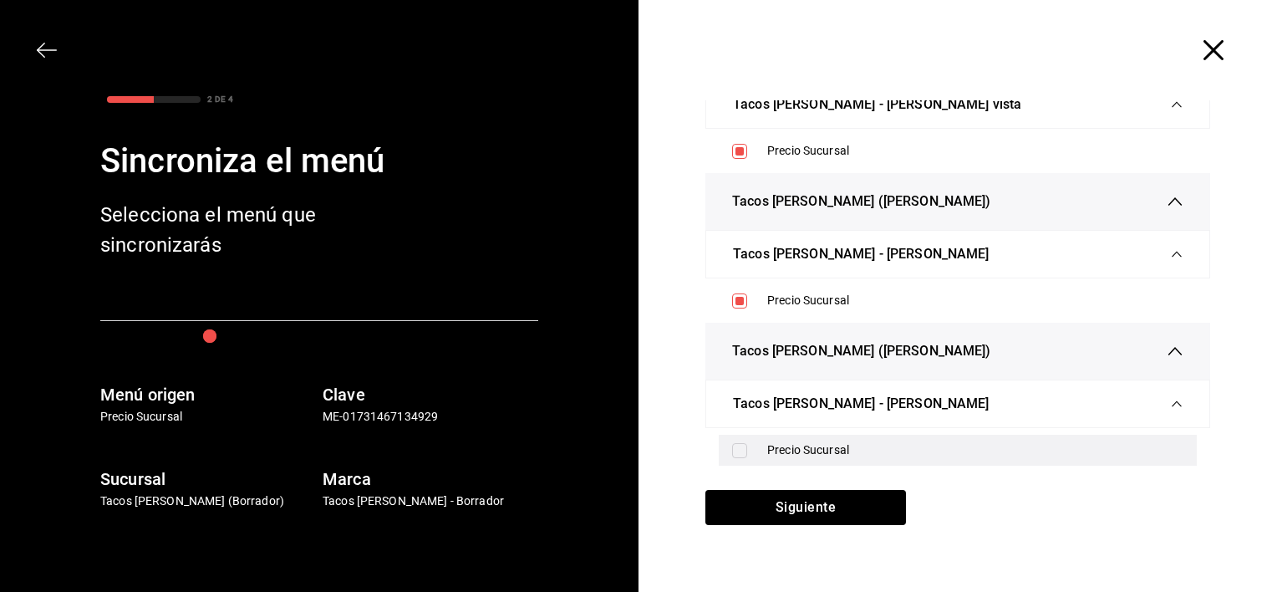
click at [732, 445] on input "checkbox" at bounding box center [739, 450] width 15 height 15
checkbox input "true"
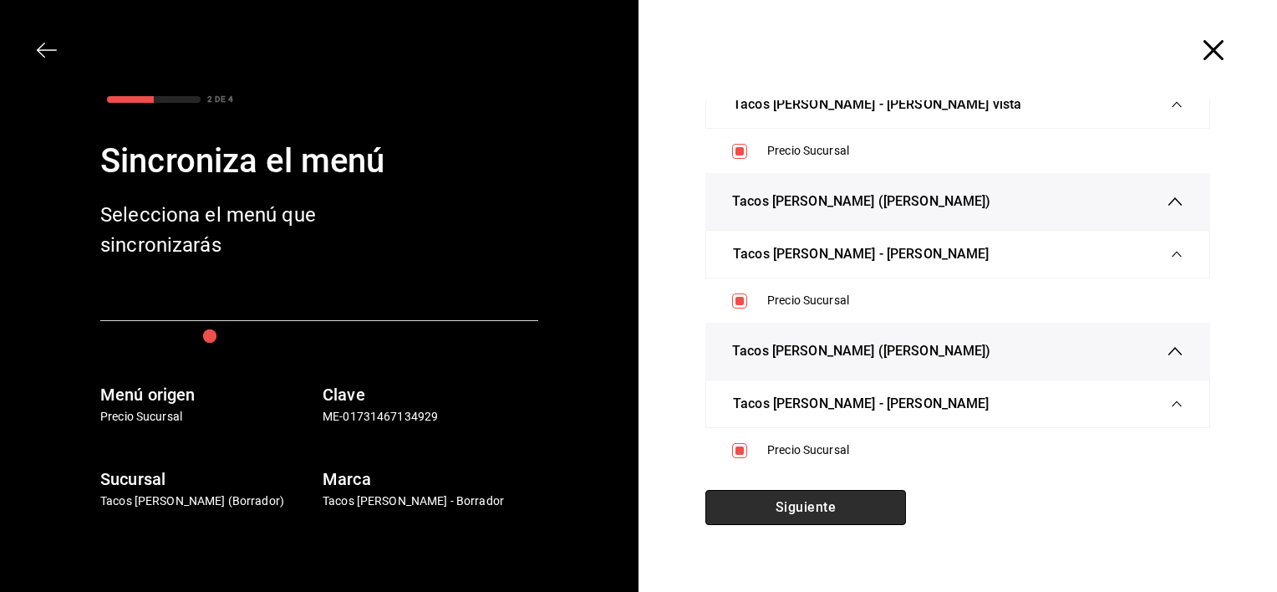
click at [811, 511] on button "Siguiente" at bounding box center [805, 507] width 201 height 35
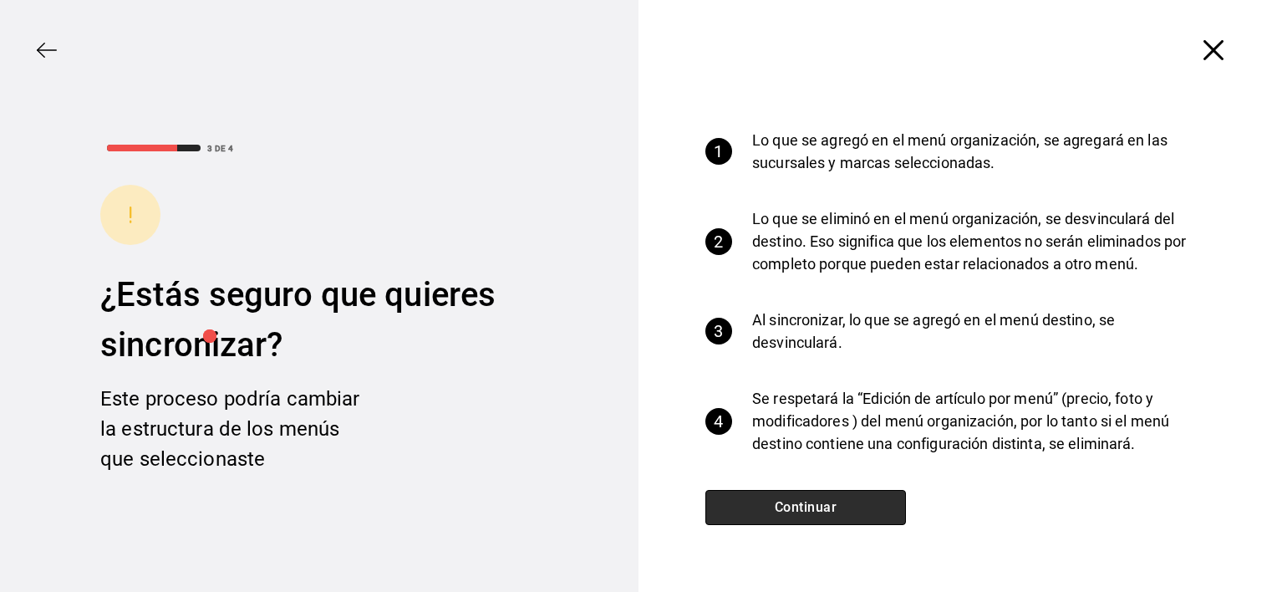
scroll to position [7, 0]
click at [779, 502] on button "Continuar" at bounding box center [805, 507] width 201 height 35
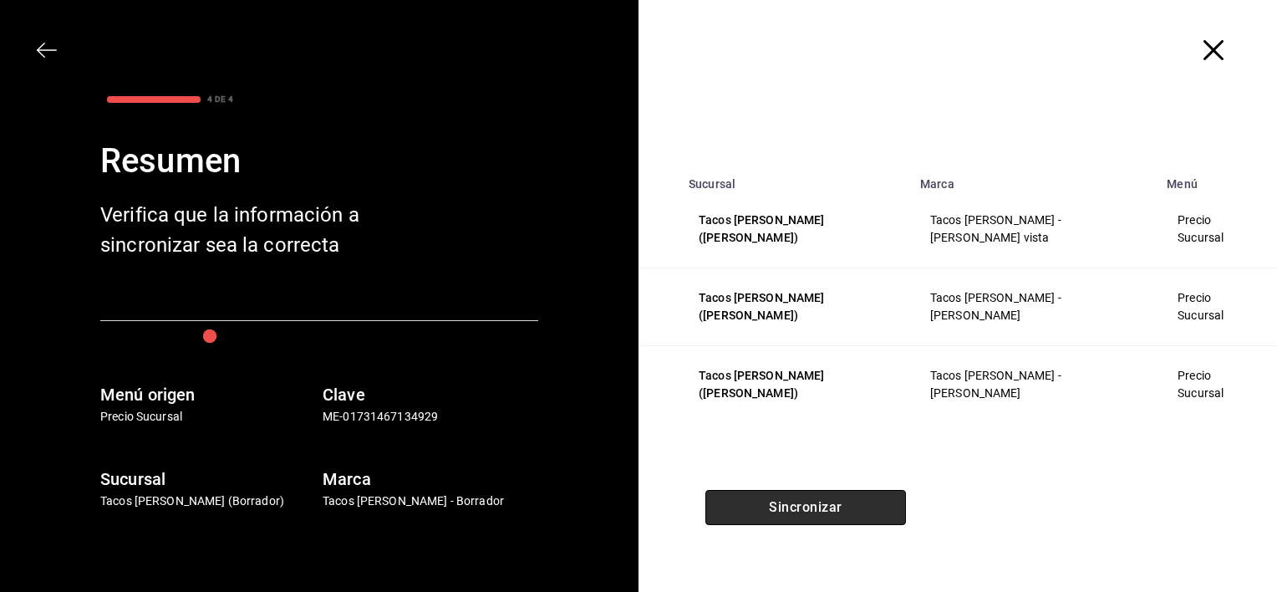
click at [849, 512] on button "Sincronizar" at bounding box center [805, 507] width 201 height 35
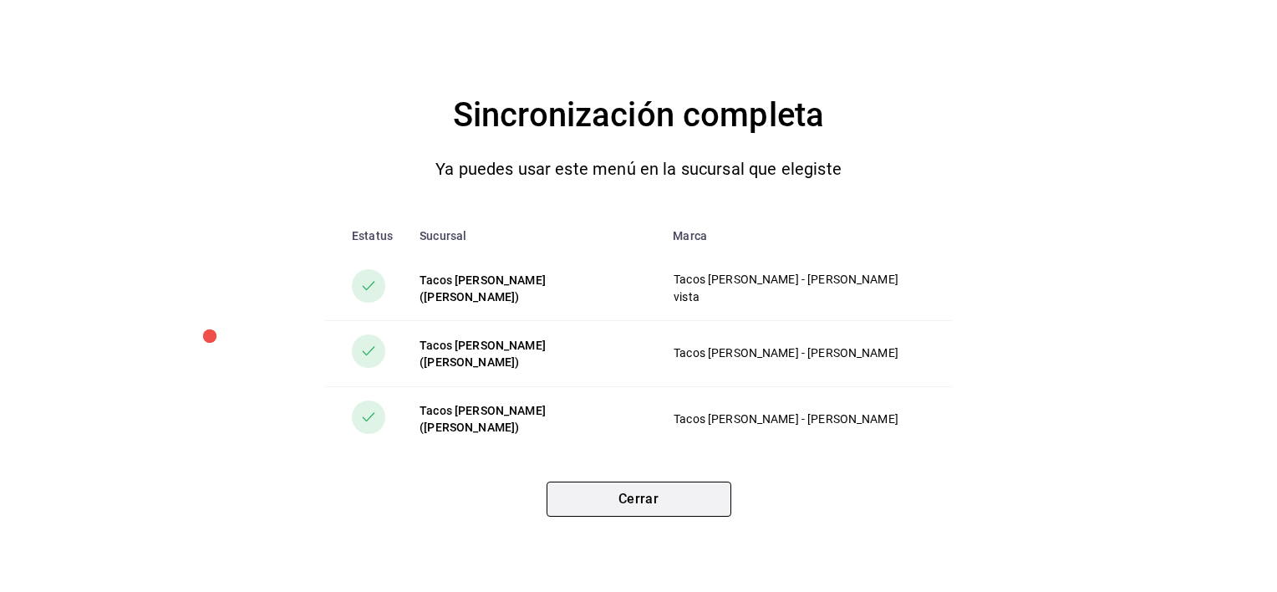
click at [692, 495] on button "Cerrar" at bounding box center [638, 498] width 185 height 35
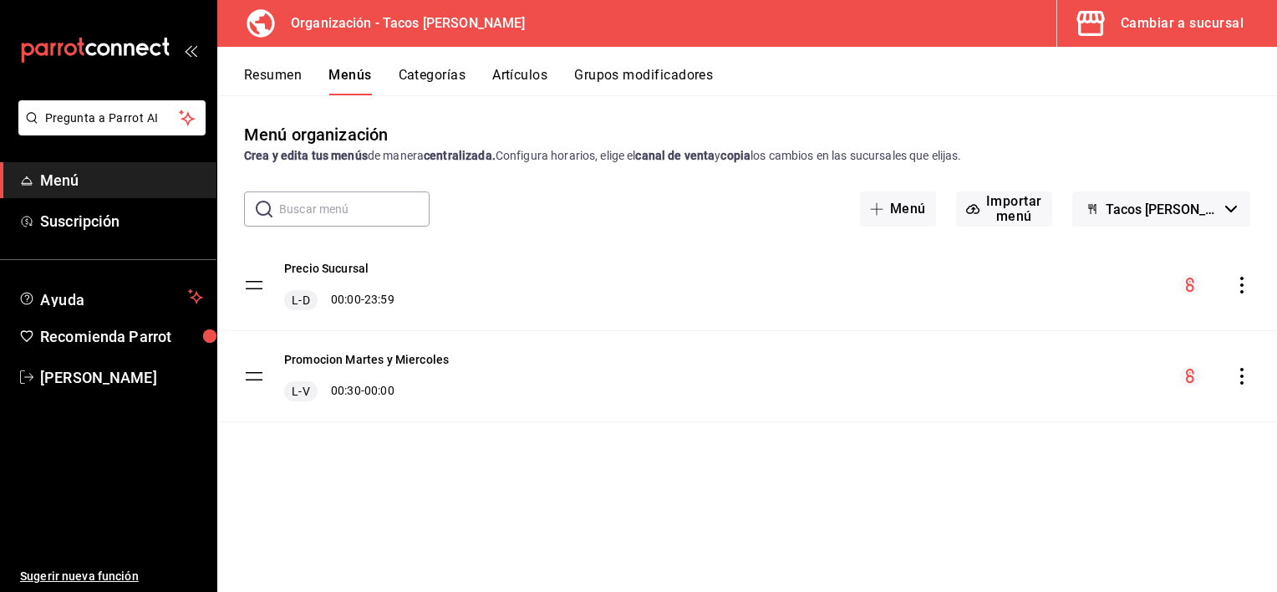
click at [443, 77] on button "Categorías" at bounding box center [433, 81] width 68 height 28
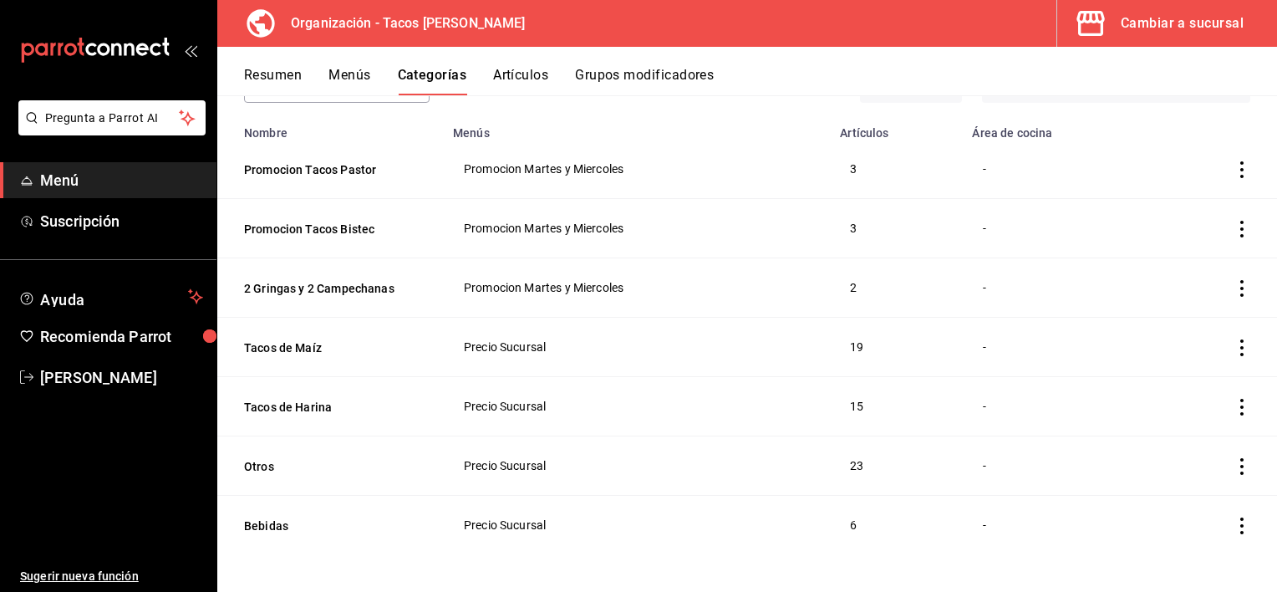
scroll to position [126, 0]
click at [527, 73] on button "Artículos" at bounding box center [520, 81] width 55 height 28
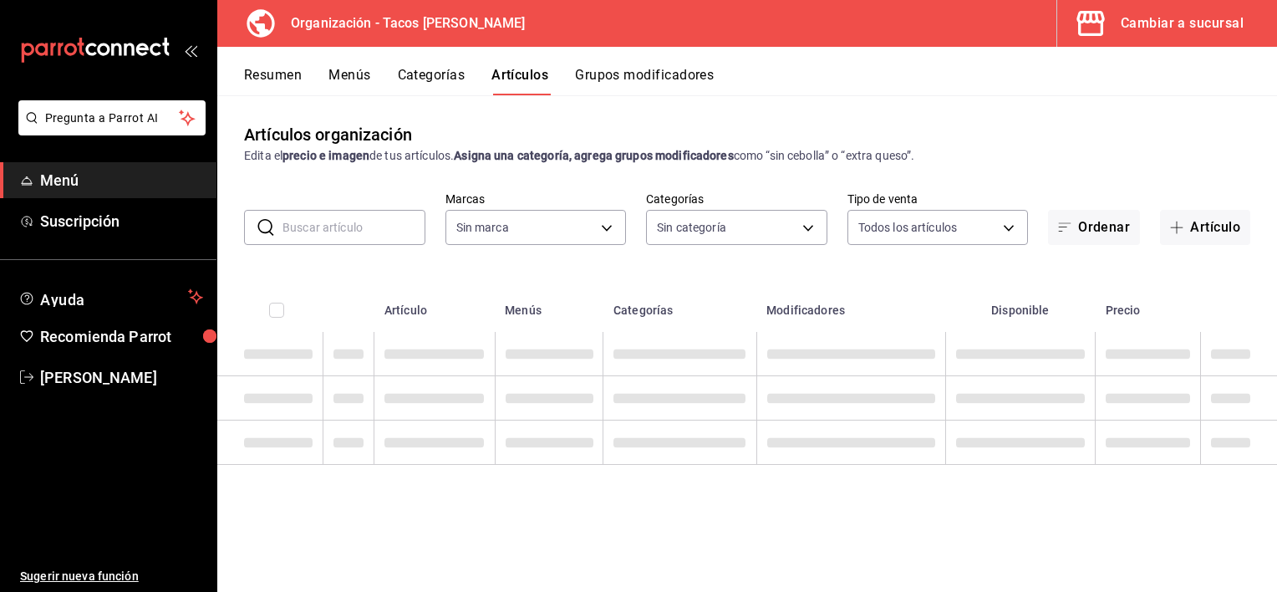
type input "a4306b4b-efe8-405a-a28c-1f0e8c934e06"
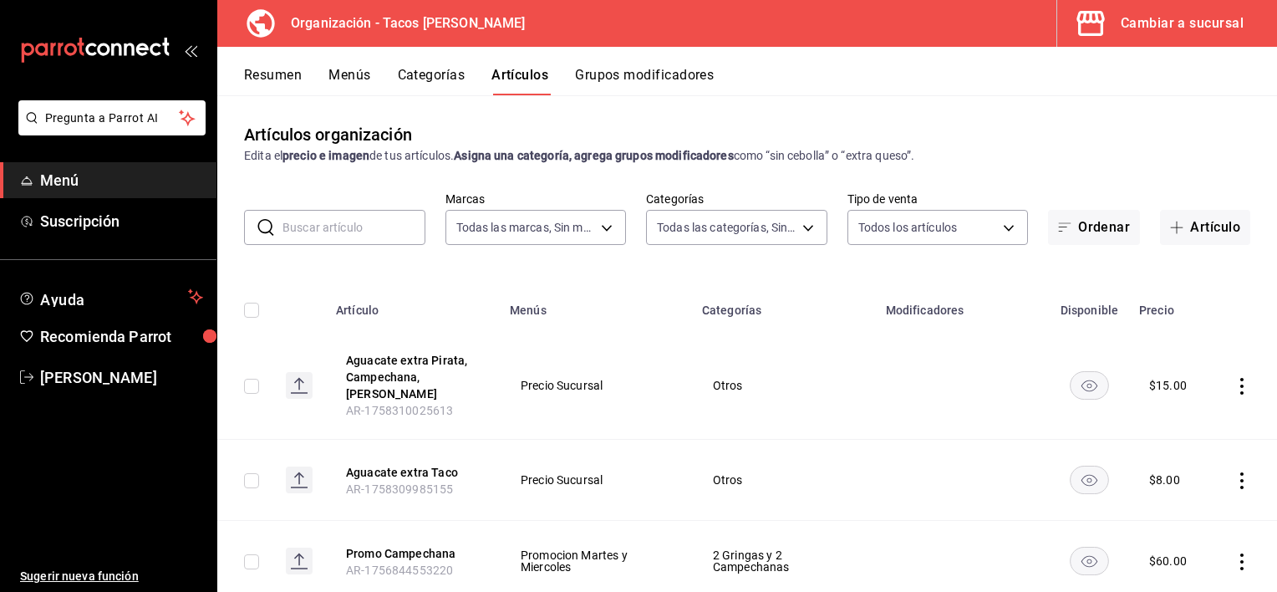
type input "d22a6c52-5071-401f-8aaa-a0863858fbbf,5fc86221-2332-41d6-9334-d6306fcc2f03,66086…"
click at [332, 77] on button "Menús" at bounding box center [349, 81] width 42 height 28
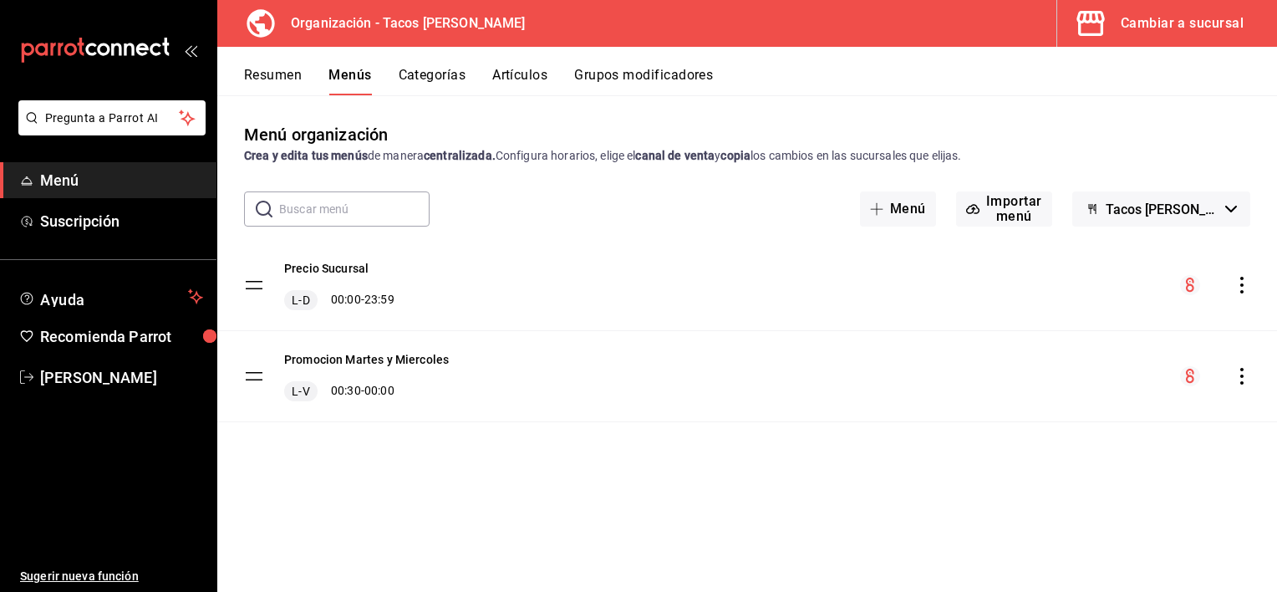
click at [1243, 288] on icon "actions" at bounding box center [1241, 285] width 17 height 17
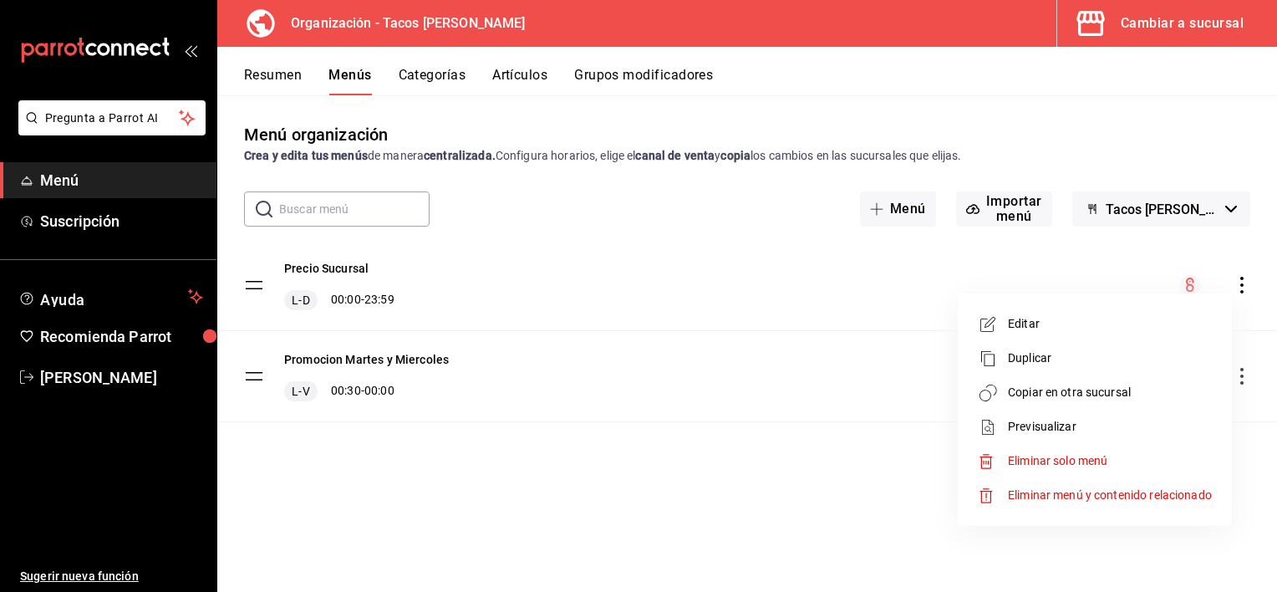
click at [1103, 426] on span "Previsualizar" at bounding box center [1110, 427] width 204 height 18
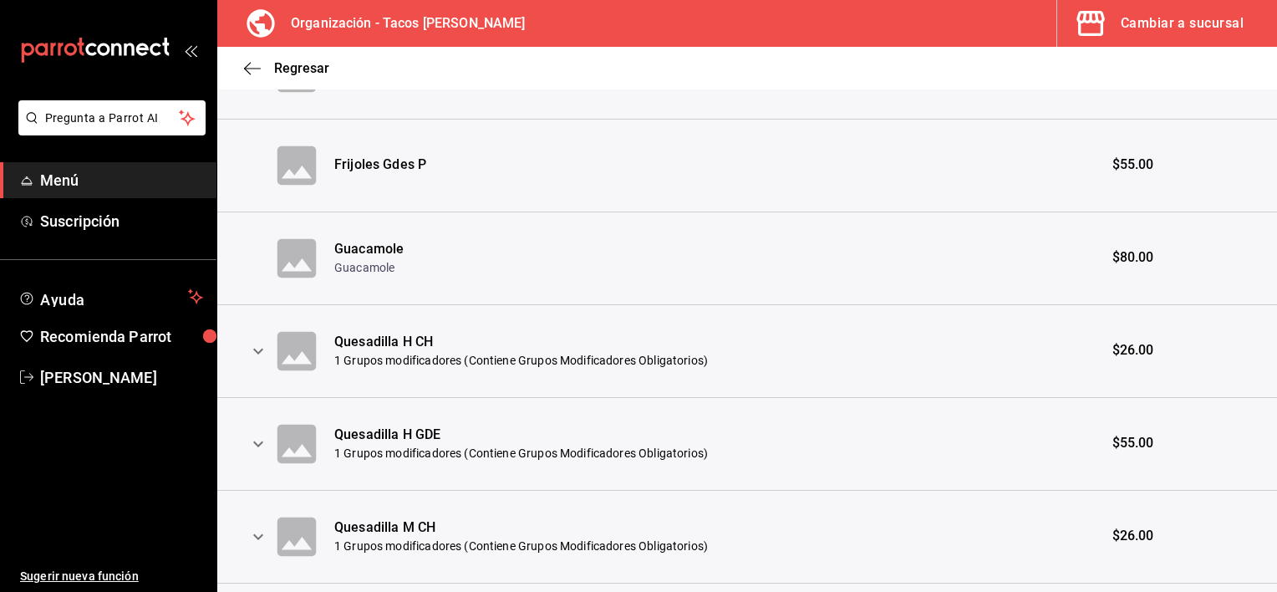
scroll to position [1420, 0]
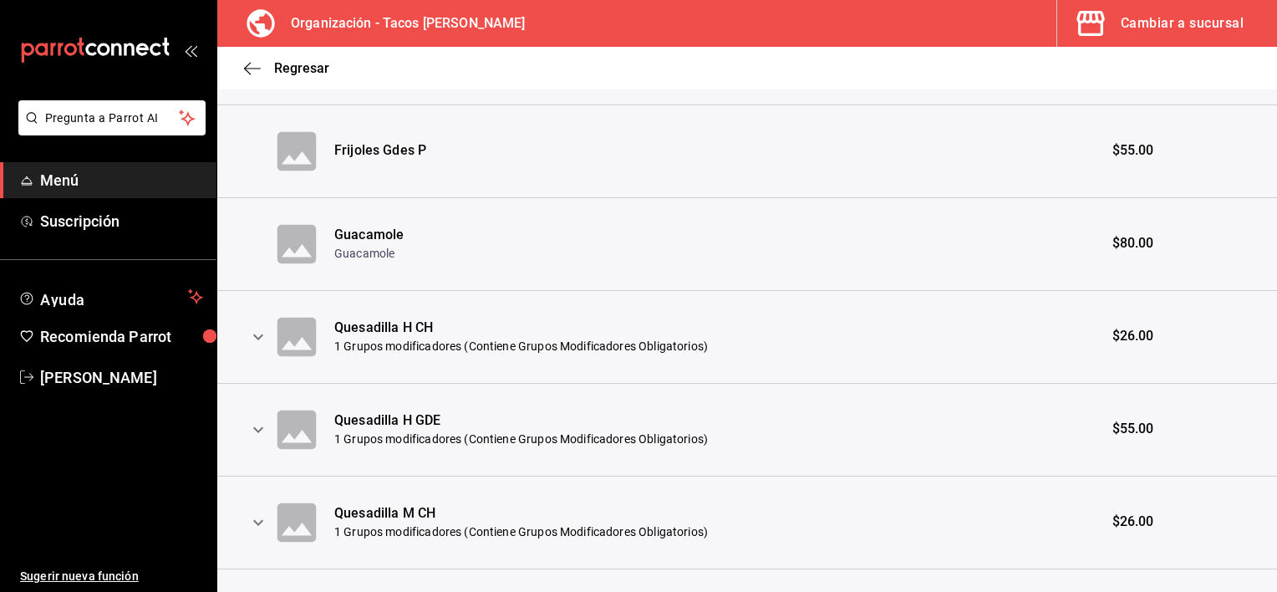
click at [1194, 18] on div "Cambiar a sucursal" at bounding box center [1182, 23] width 123 height 23
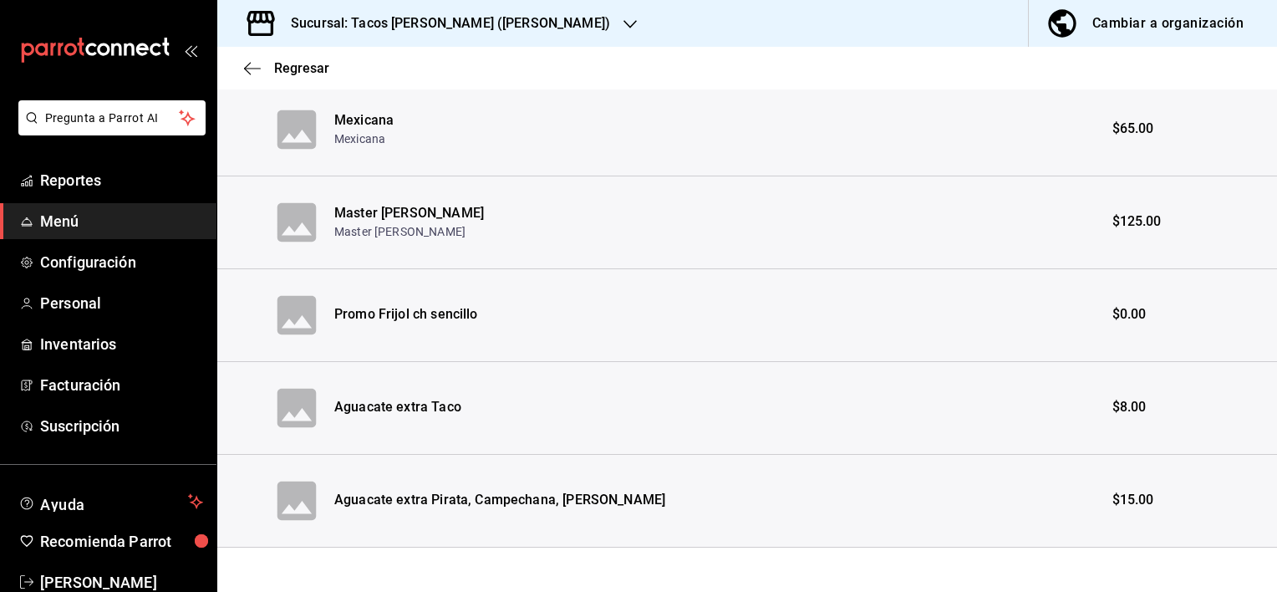
scroll to position [2096, 0]
